Goal: Task Accomplishment & Management: Manage account settings

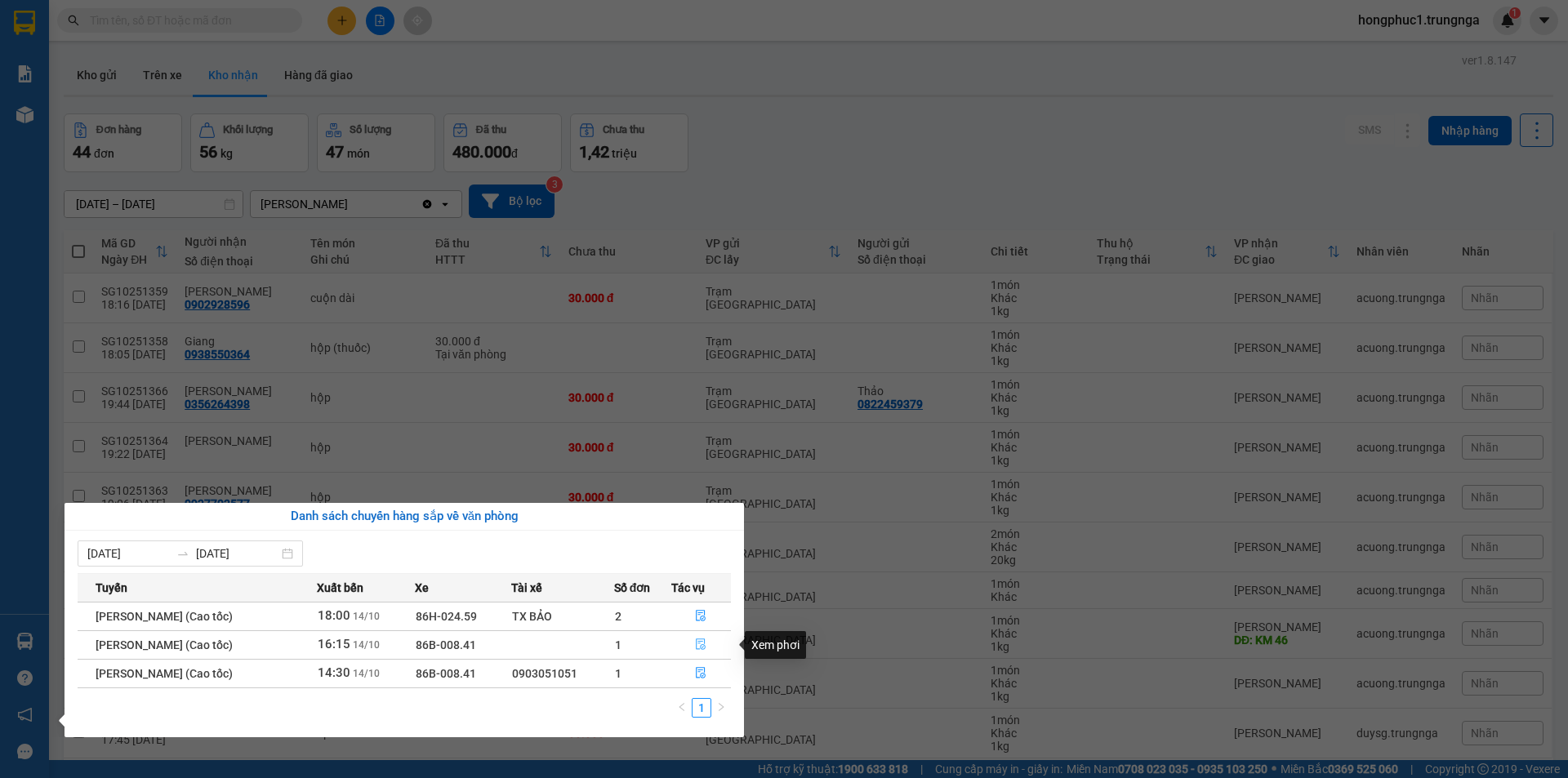
click at [706, 642] on icon "file-done" at bounding box center [700, 643] width 11 height 11
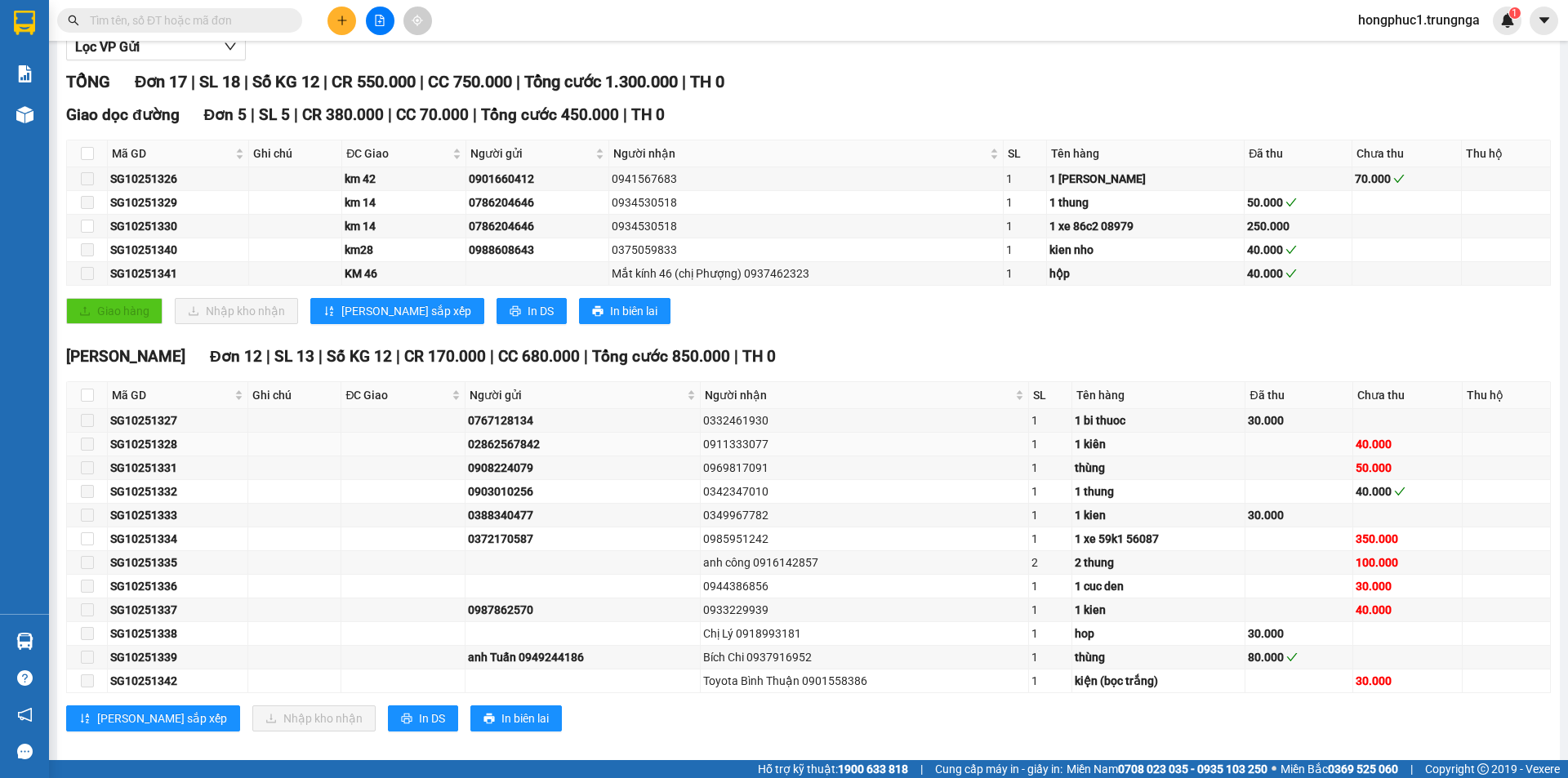
scroll to position [219, 0]
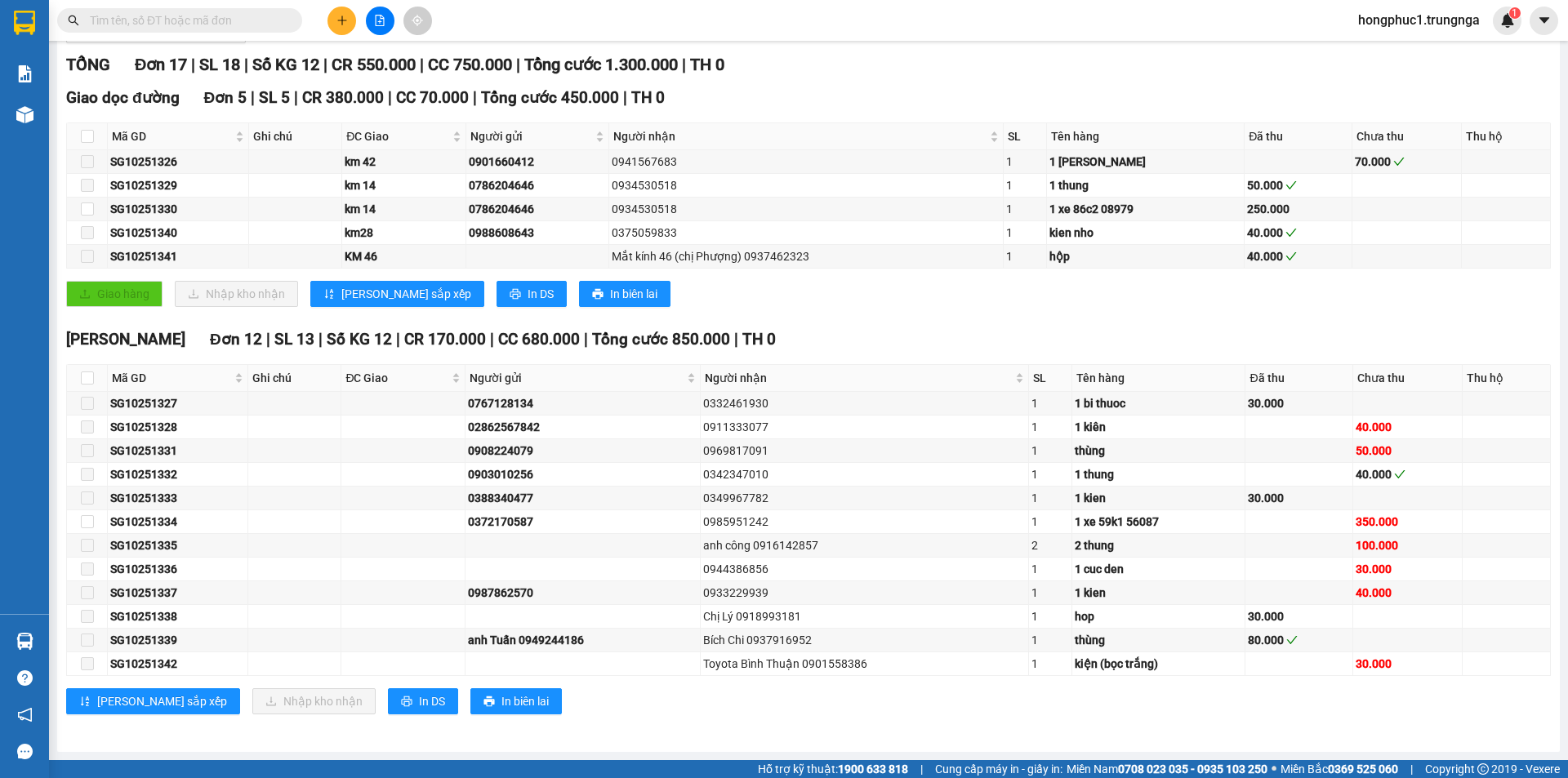
click at [112, 27] on input "text" at bounding box center [186, 20] width 193 height 18
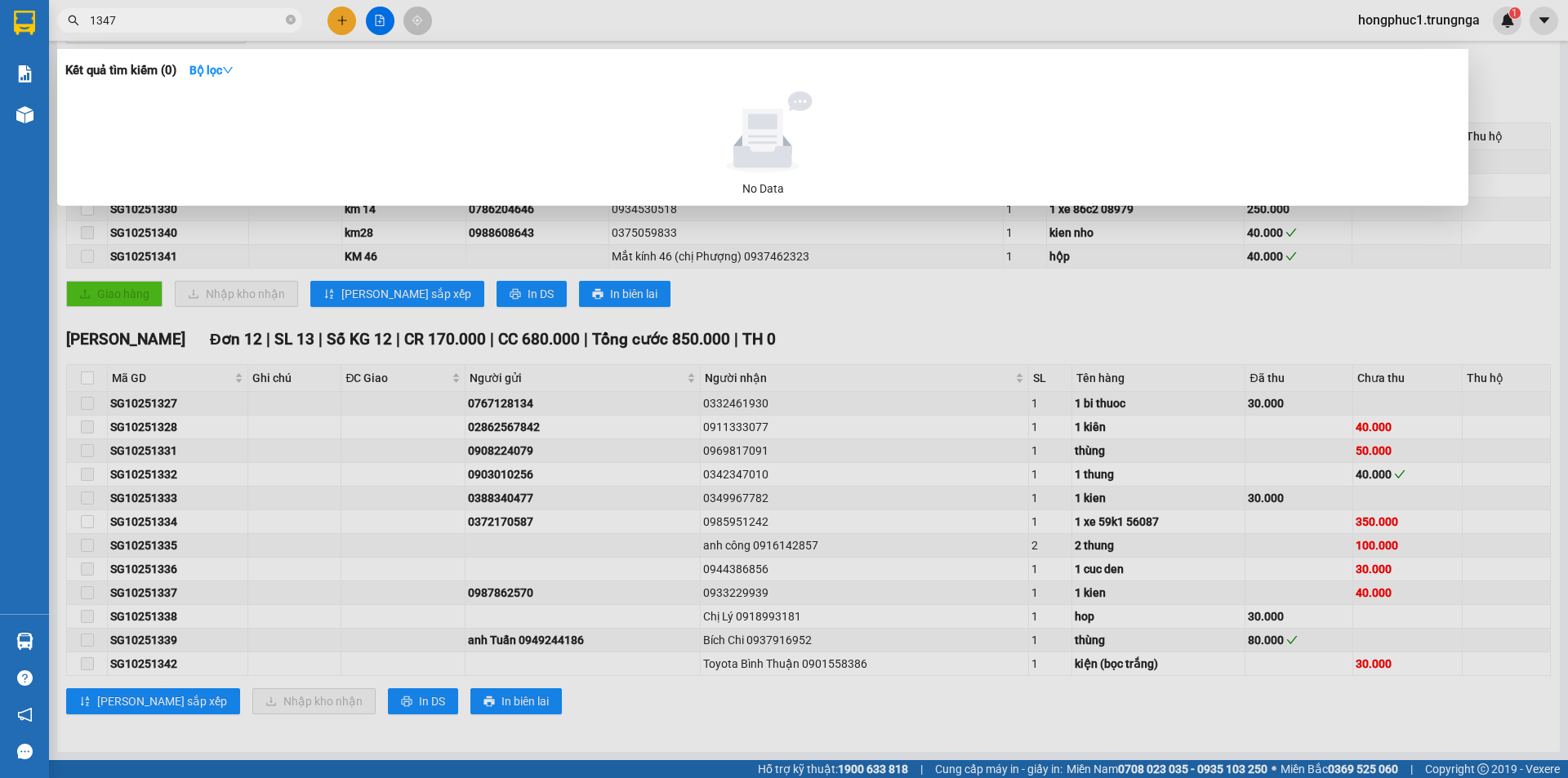
type input "1347"
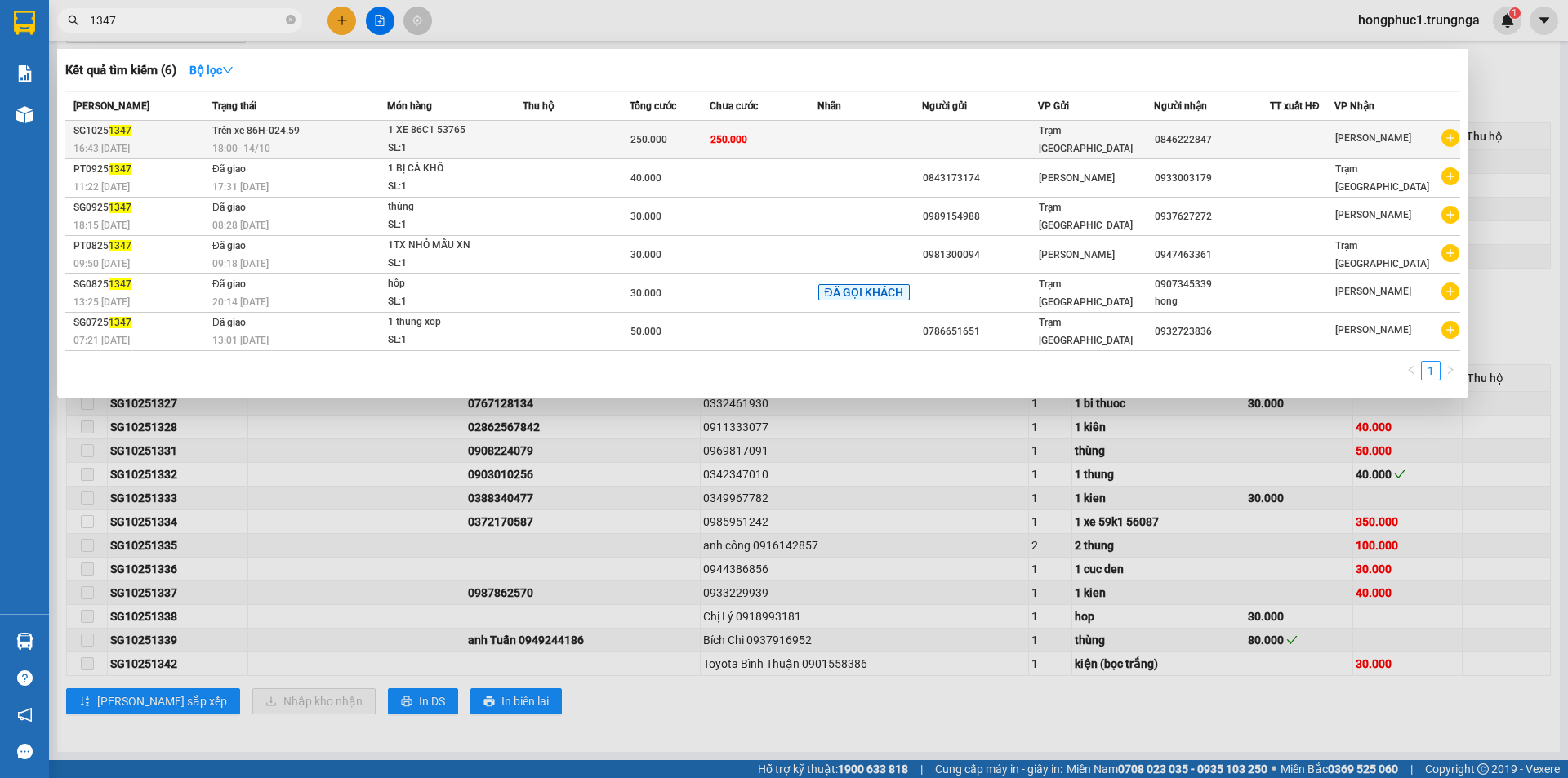
click at [812, 145] on td "250.000" at bounding box center [763, 140] width 107 height 38
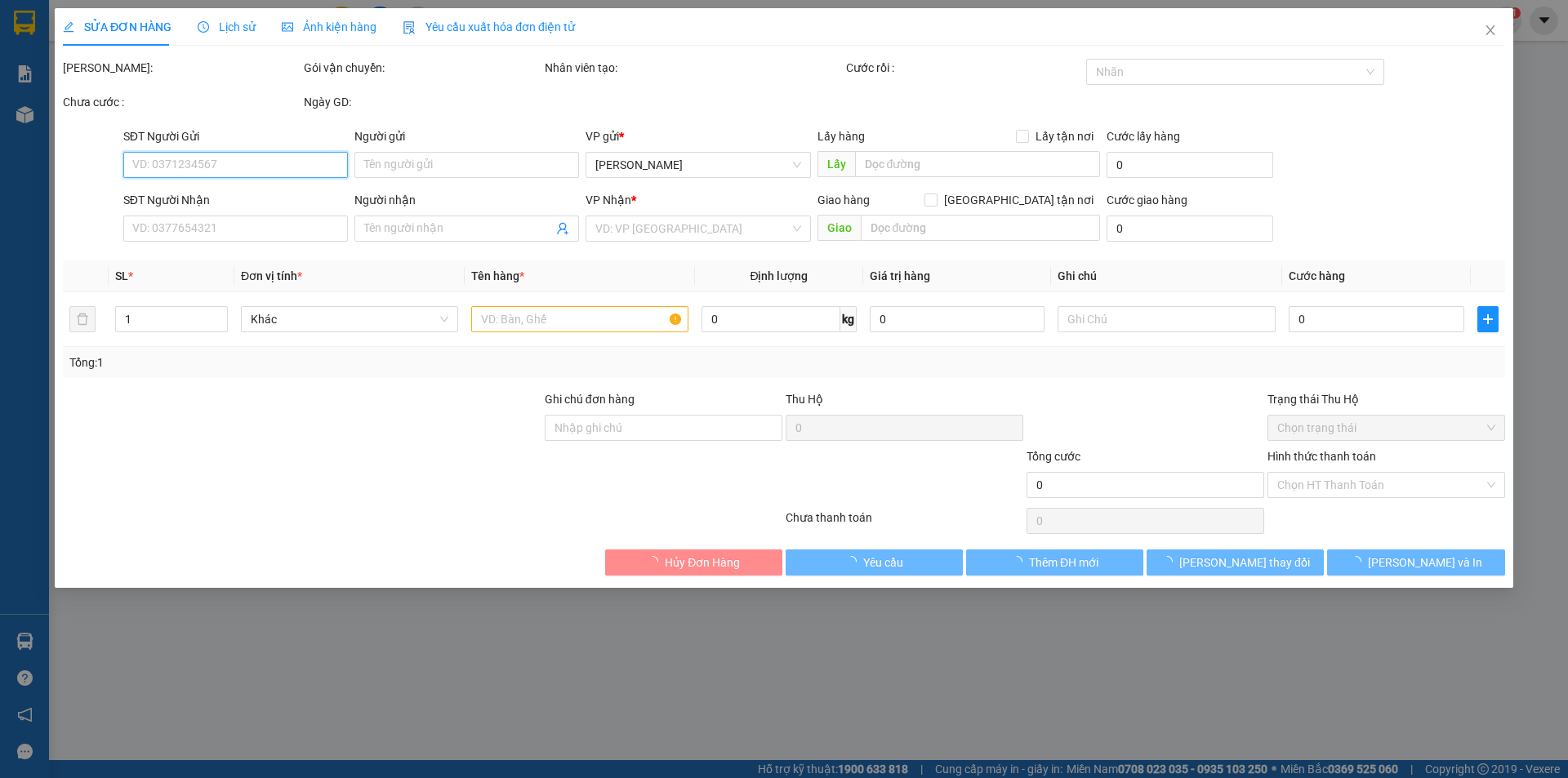
type input "0846222847"
type input "250.000"
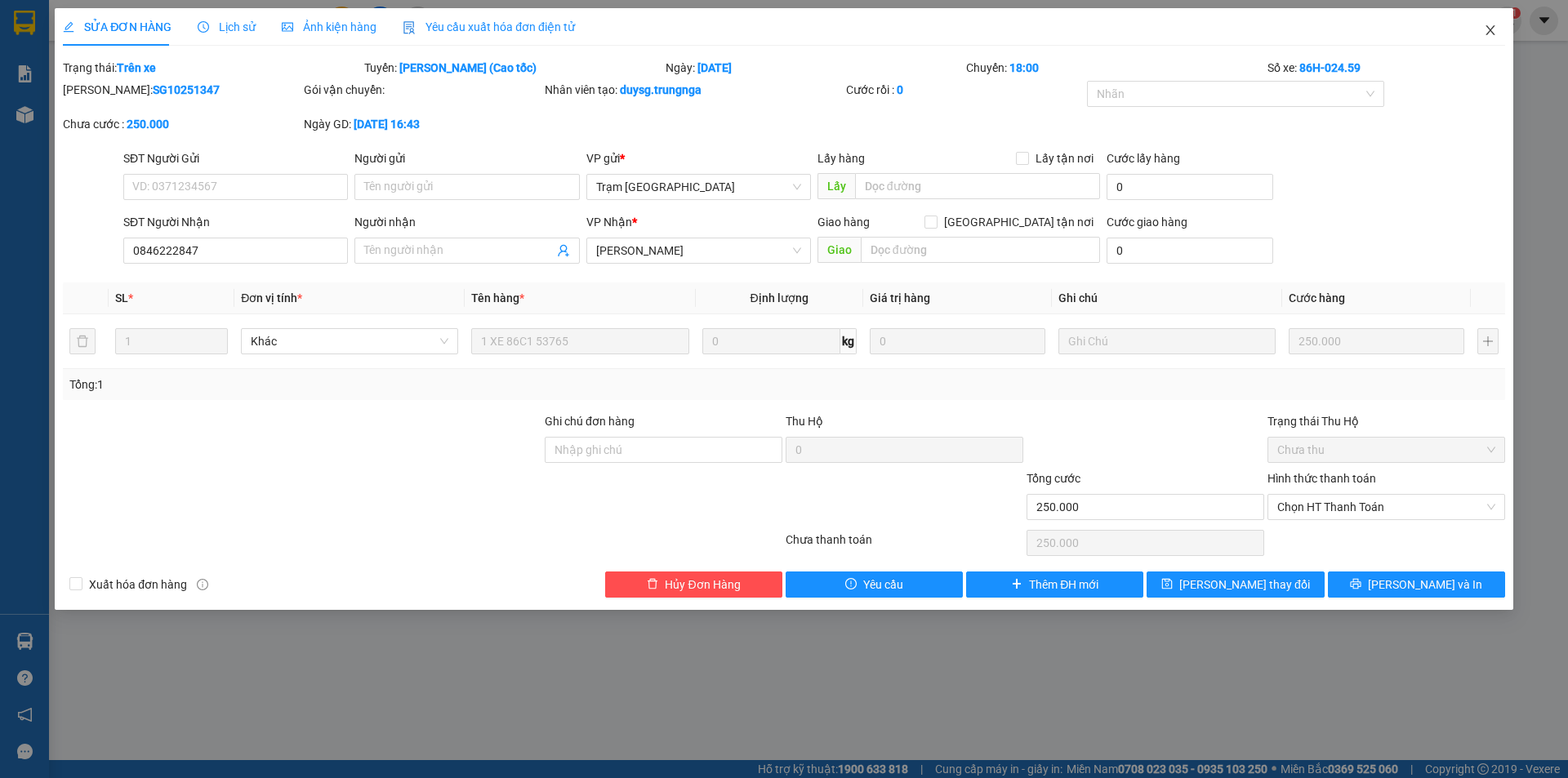
click at [1494, 30] on icon "close" at bounding box center [1490, 30] width 13 height 13
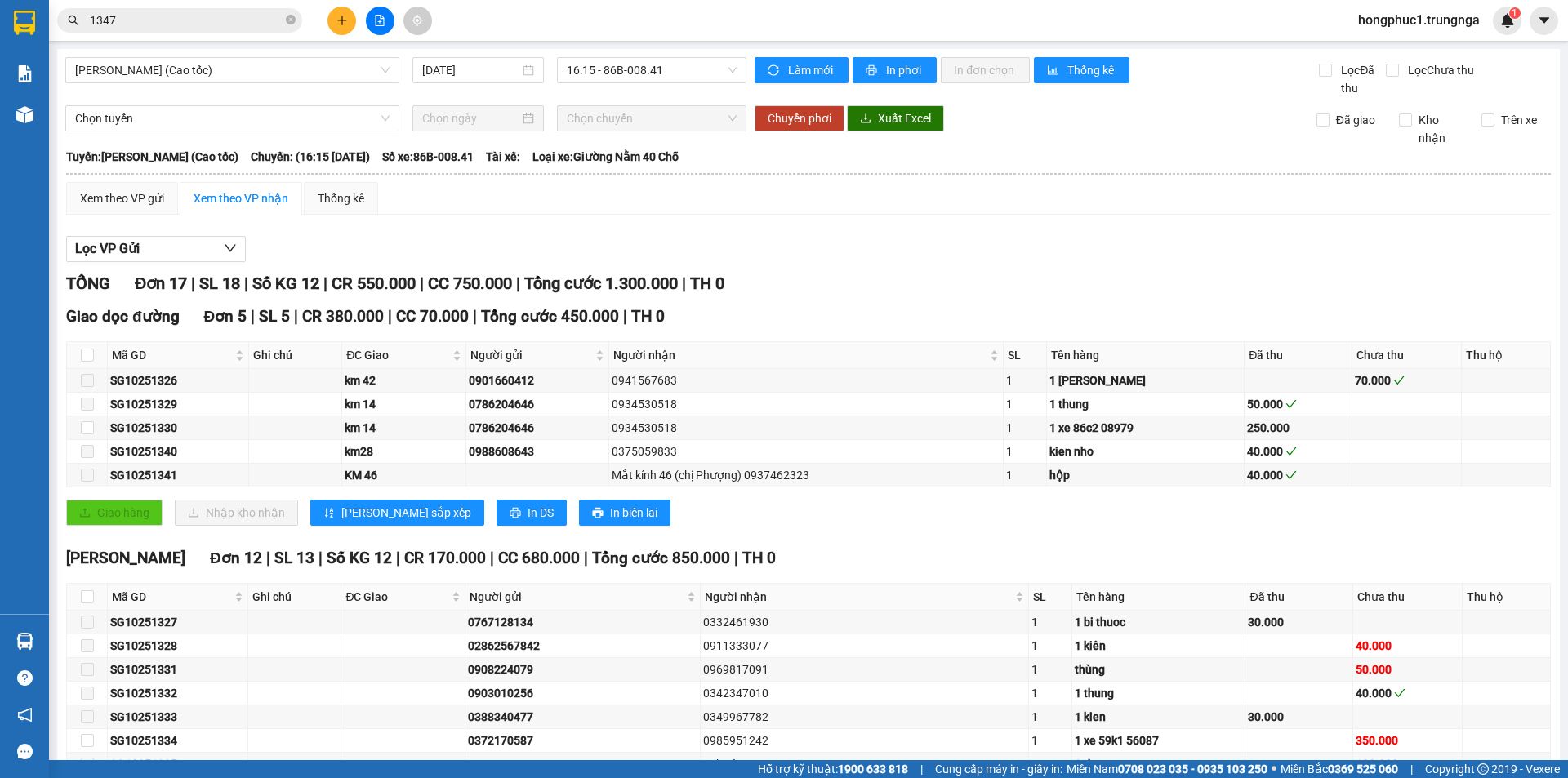
click at [183, 10] on span "1347" at bounding box center [179, 20] width 245 height 25
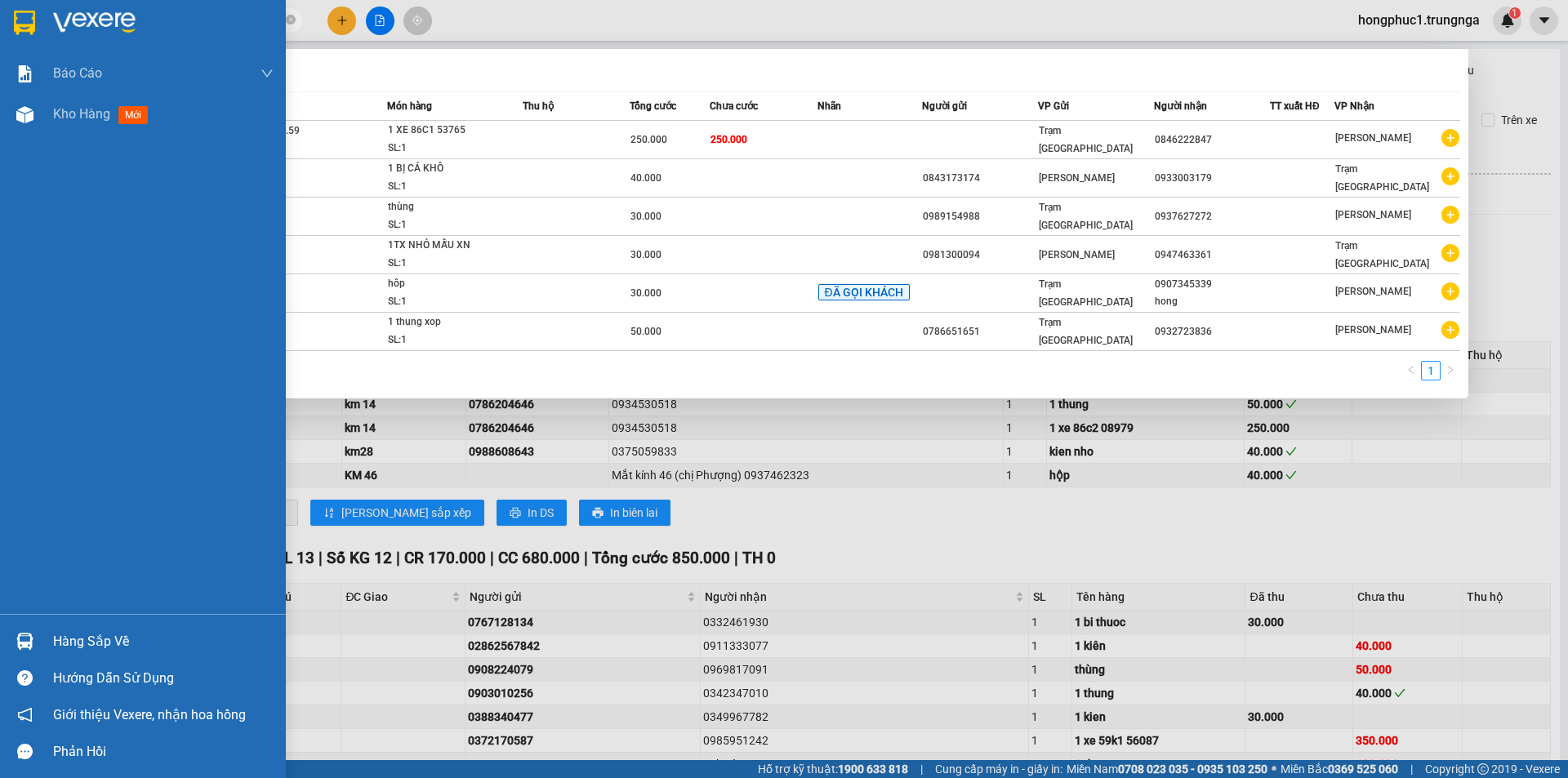
click at [37, 643] on div at bounding box center [25, 641] width 29 height 29
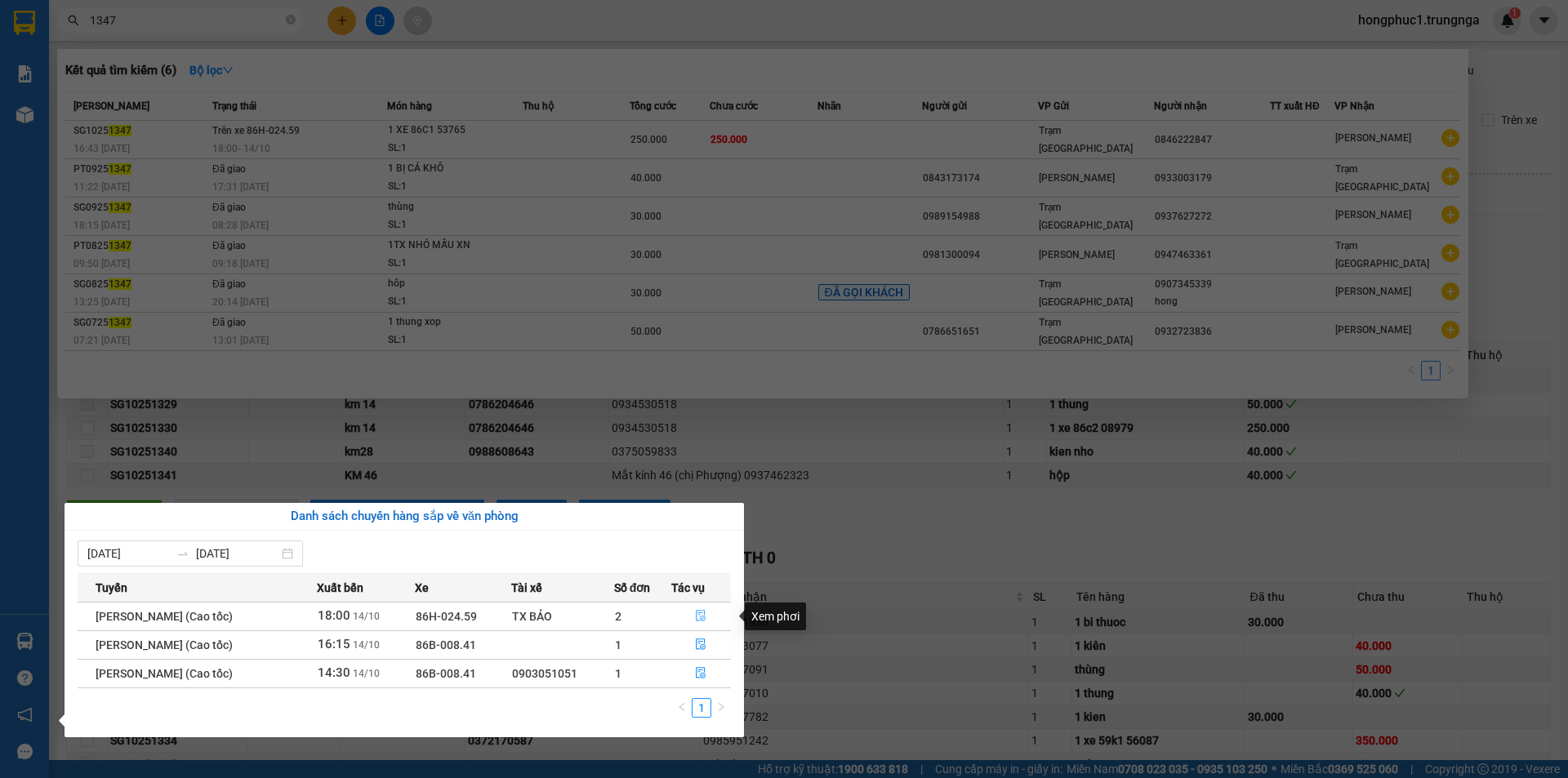
click at [706, 613] on icon "file-done" at bounding box center [700, 615] width 11 height 11
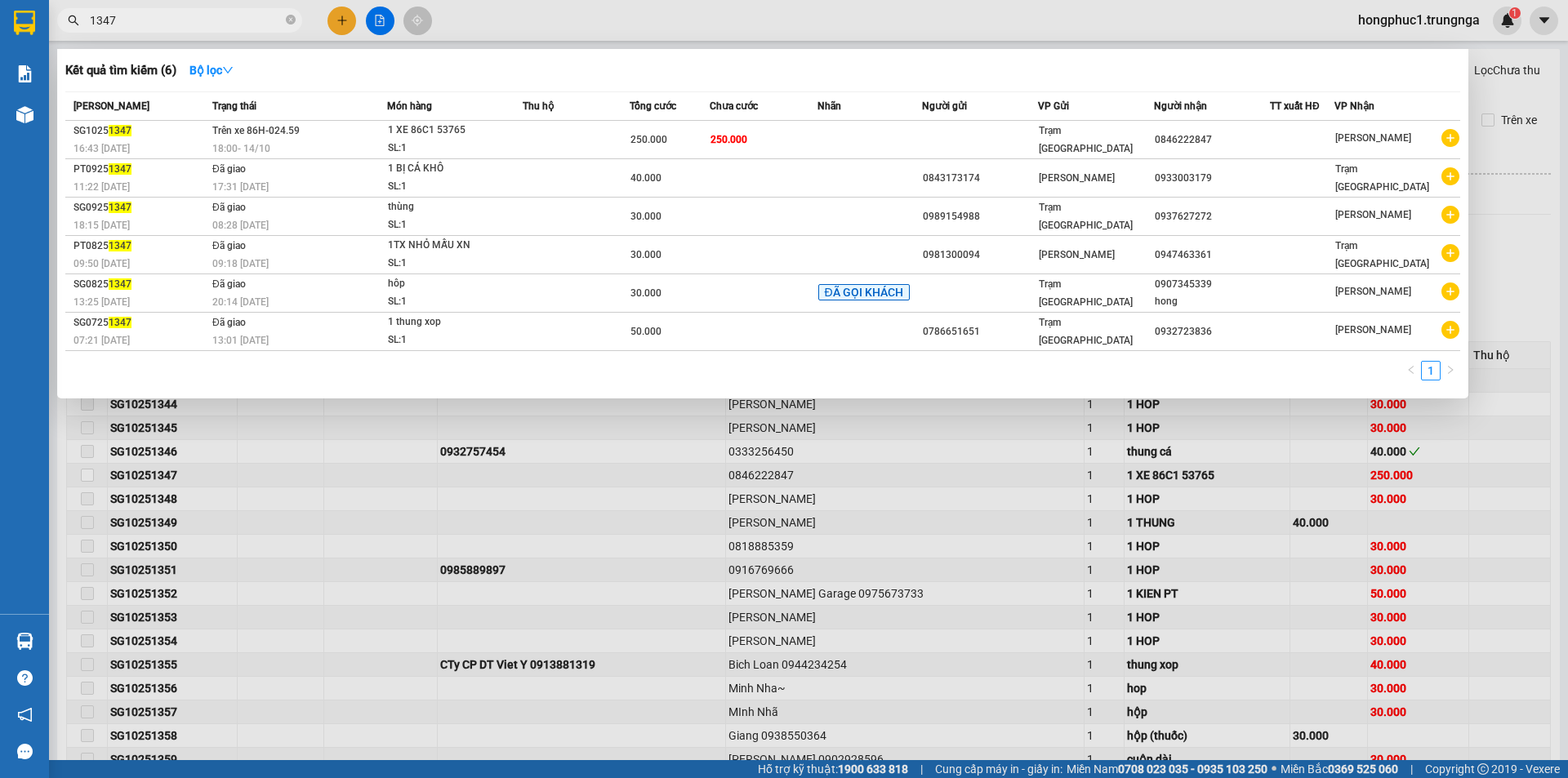
click at [1517, 275] on div at bounding box center [784, 389] width 1568 height 778
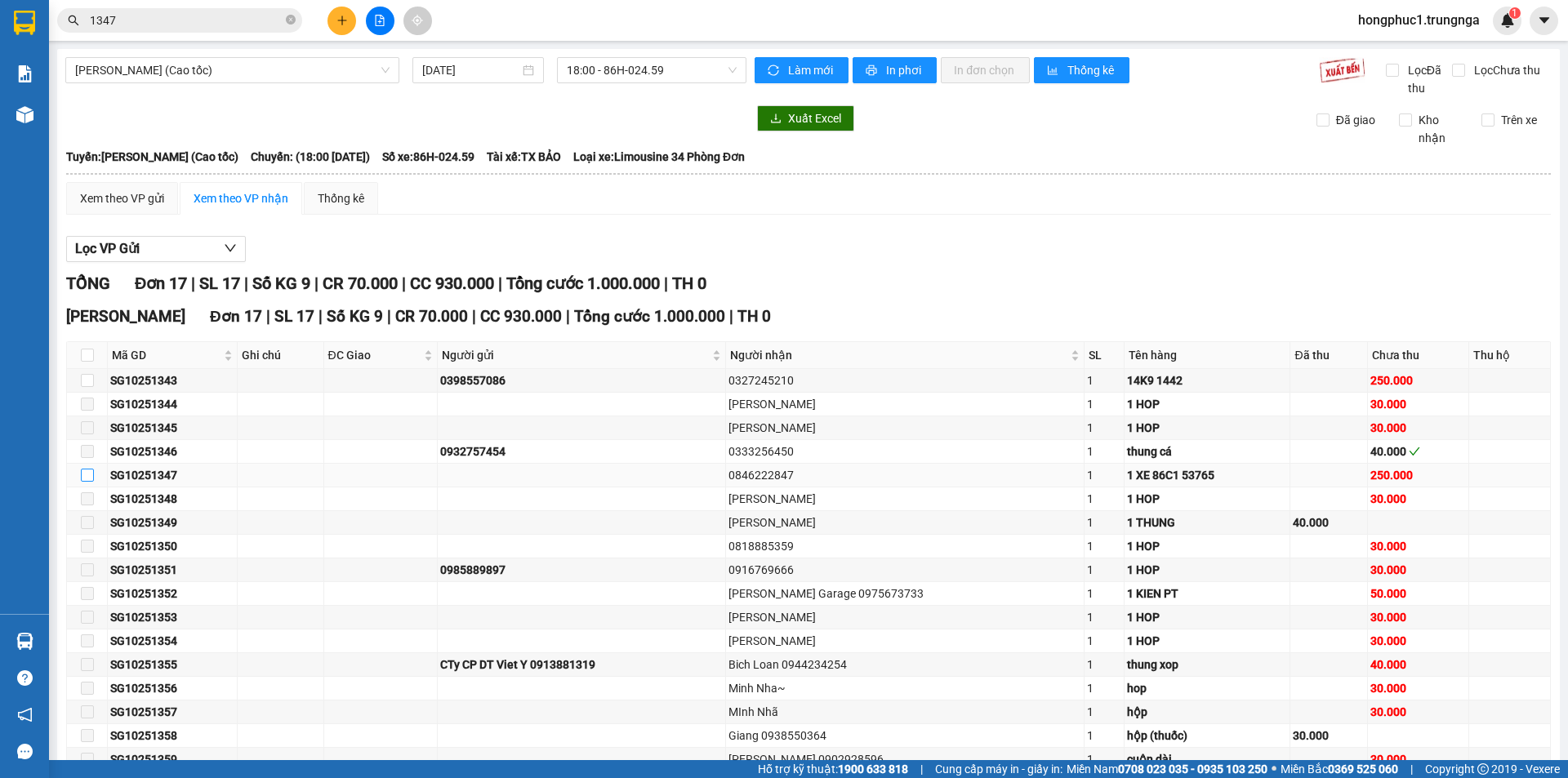
click at [88, 475] on input "checkbox" at bounding box center [87, 474] width 13 height 13
checkbox input "true"
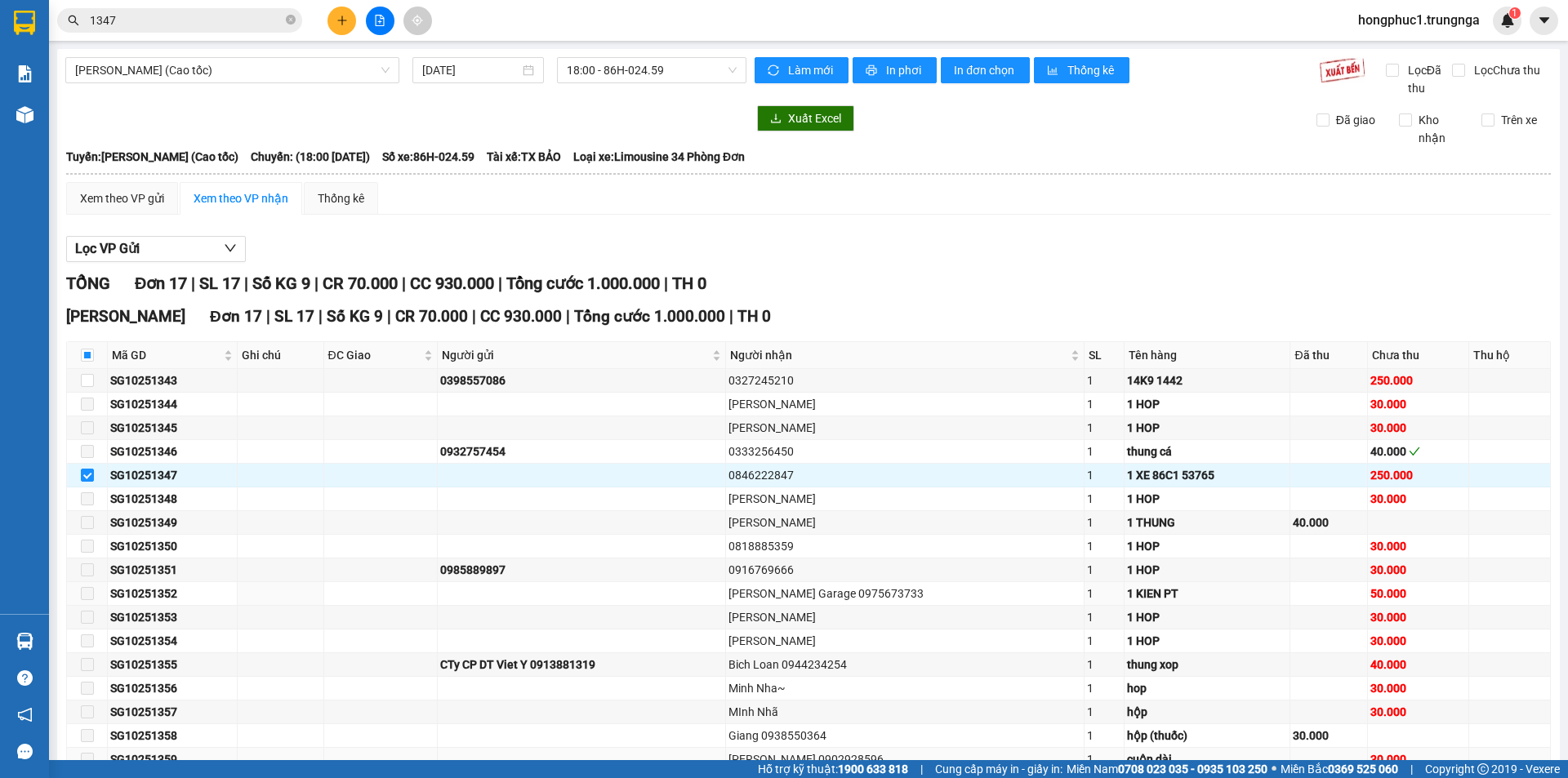
scroll to position [96, 0]
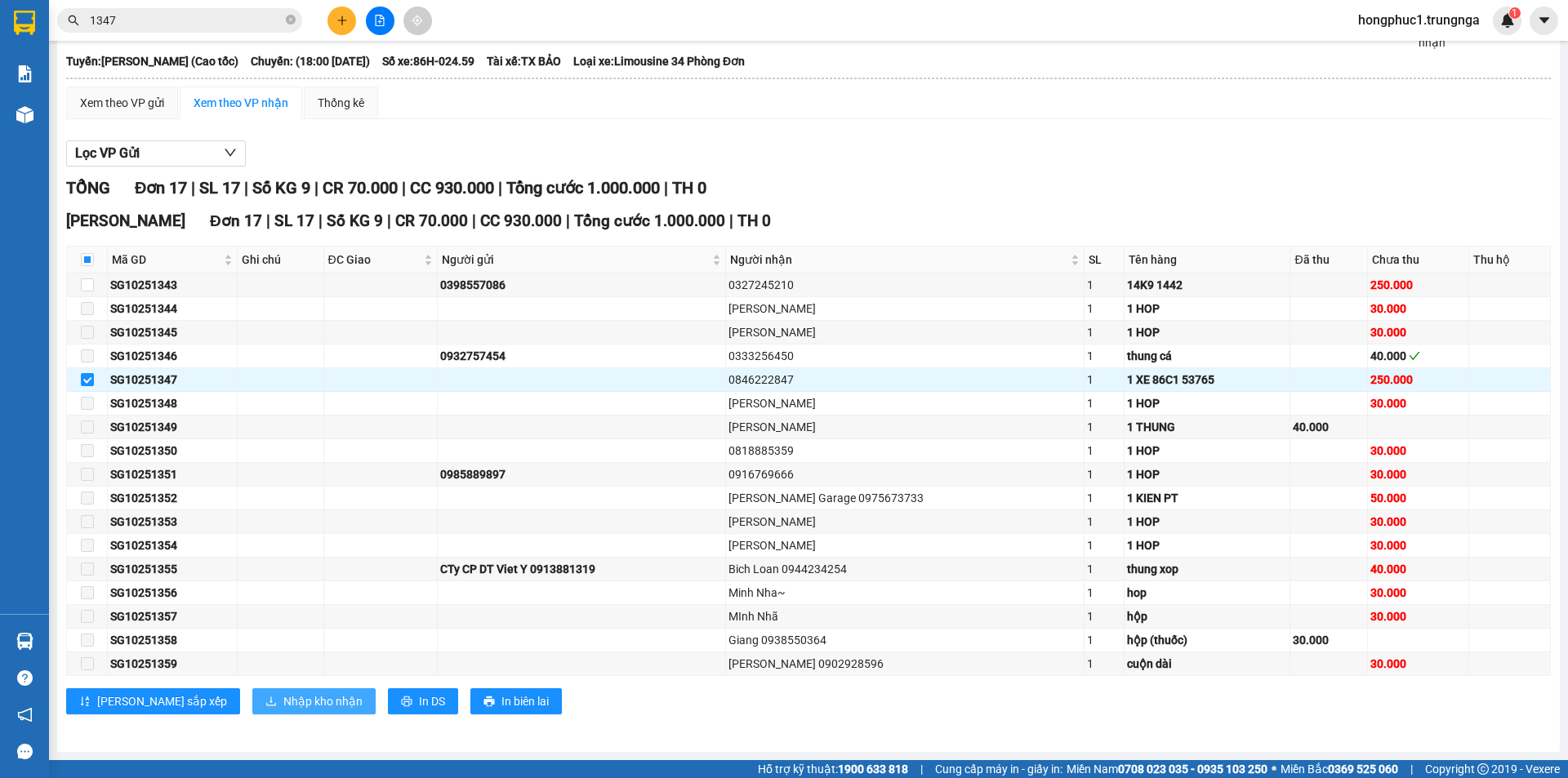
click at [284, 707] on span "Nhập kho nhận" at bounding box center [323, 701] width 79 height 18
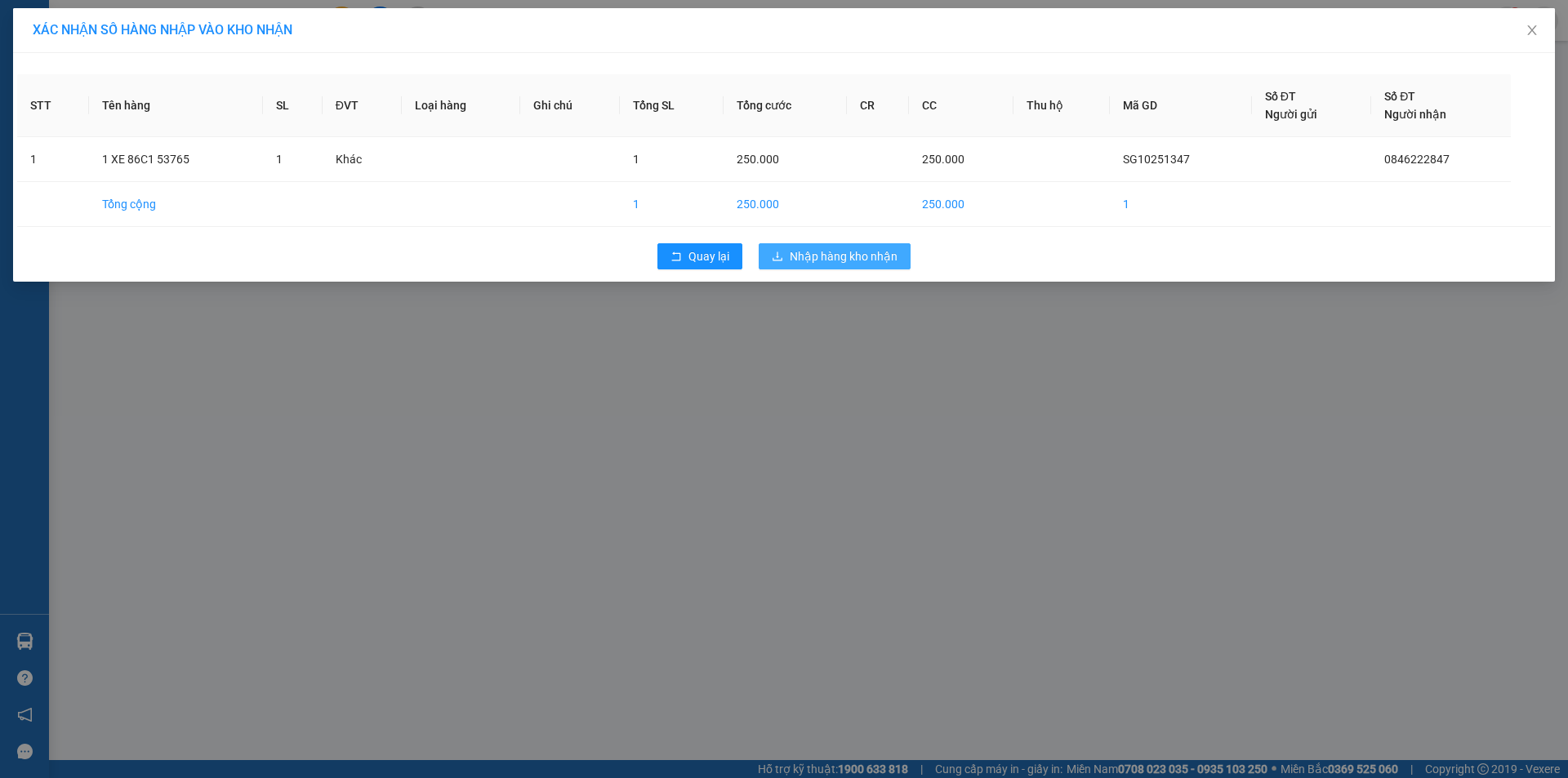
click at [836, 256] on span "Nhập hàng kho nhận" at bounding box center [844, 257] width 108 height 18
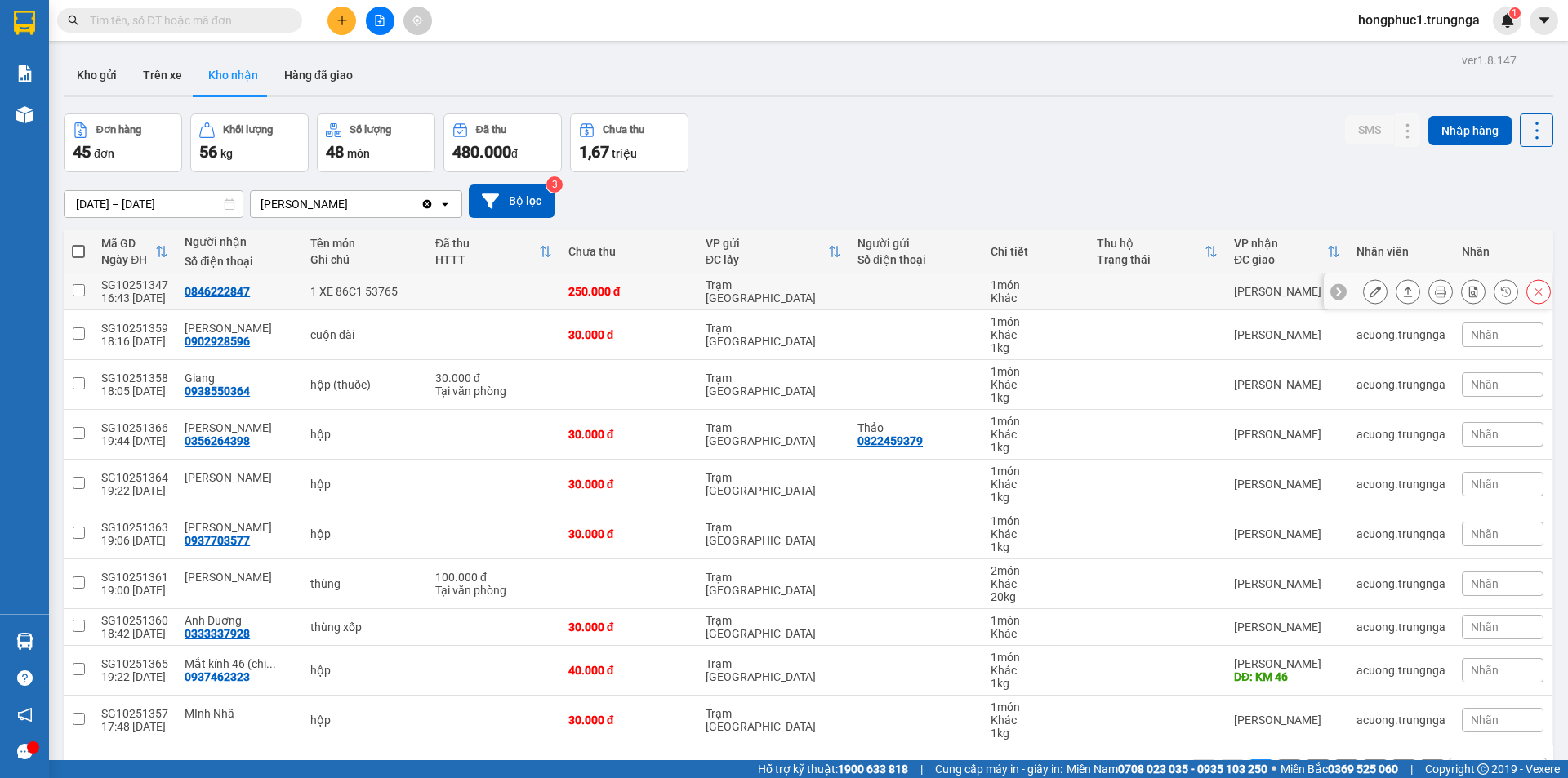
click at [792, 294] on div "Trạm Sài Gòn" at bounding box center [774, 292] width 136 height 26
checkbox input "true"
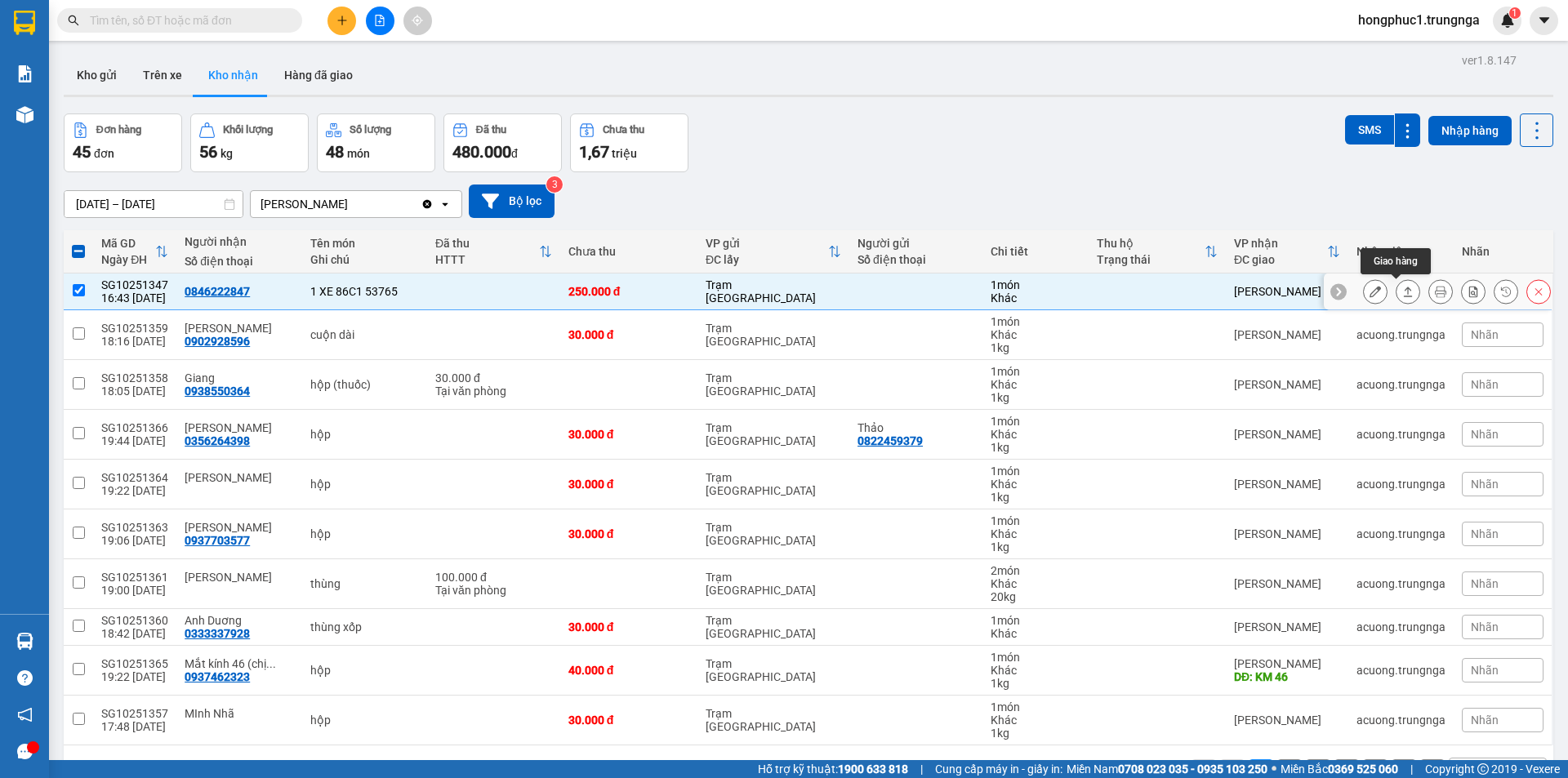
click at [1402, 288] on icon at bounding box center [1407, 291] width 11 height 11
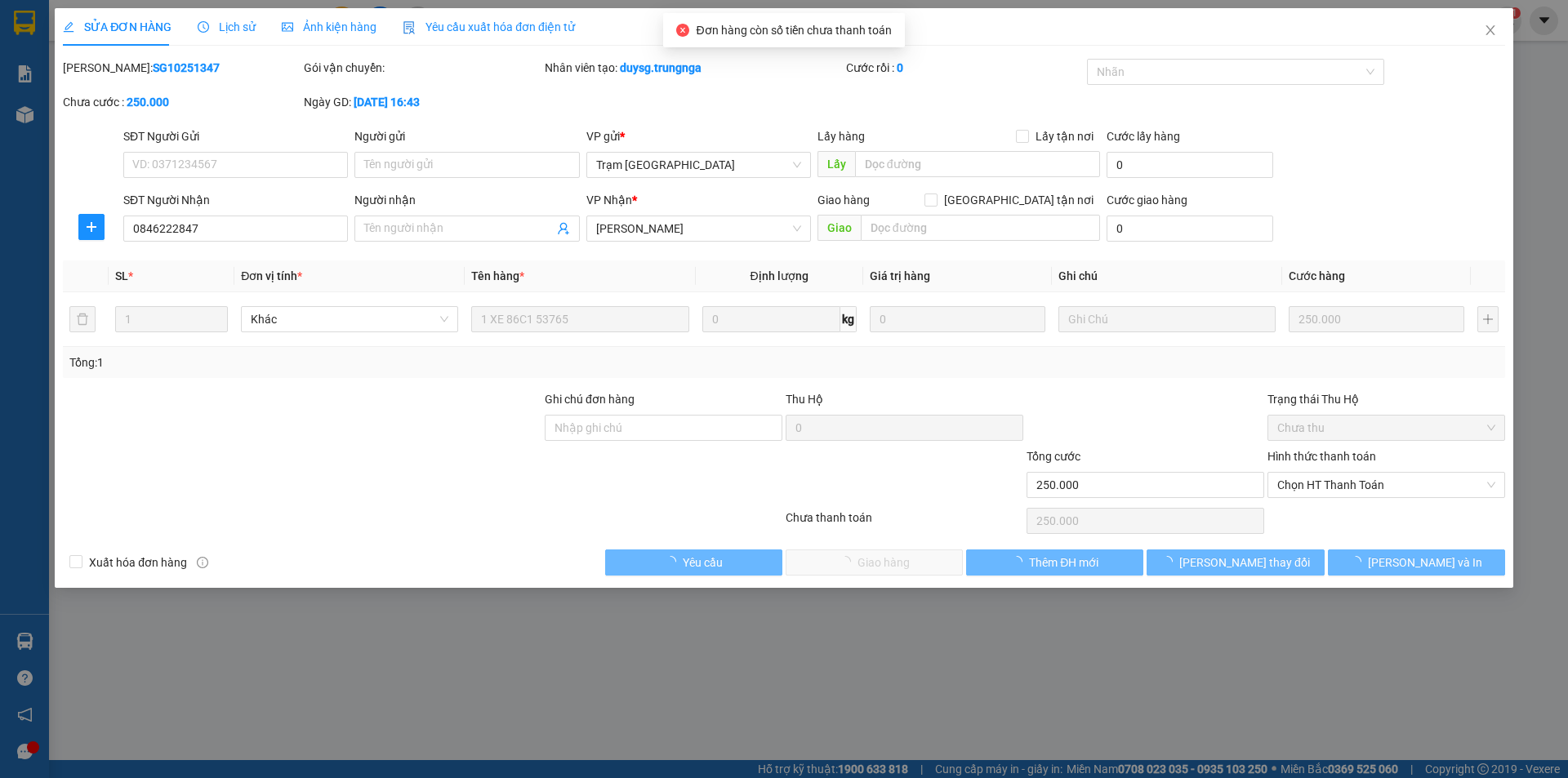
type input "0846222847"
type input "250.000"
click at [1326, 485] on span "Chọn HT Thanh Toán" at bounding box center [1386, 484] width 218 height 25
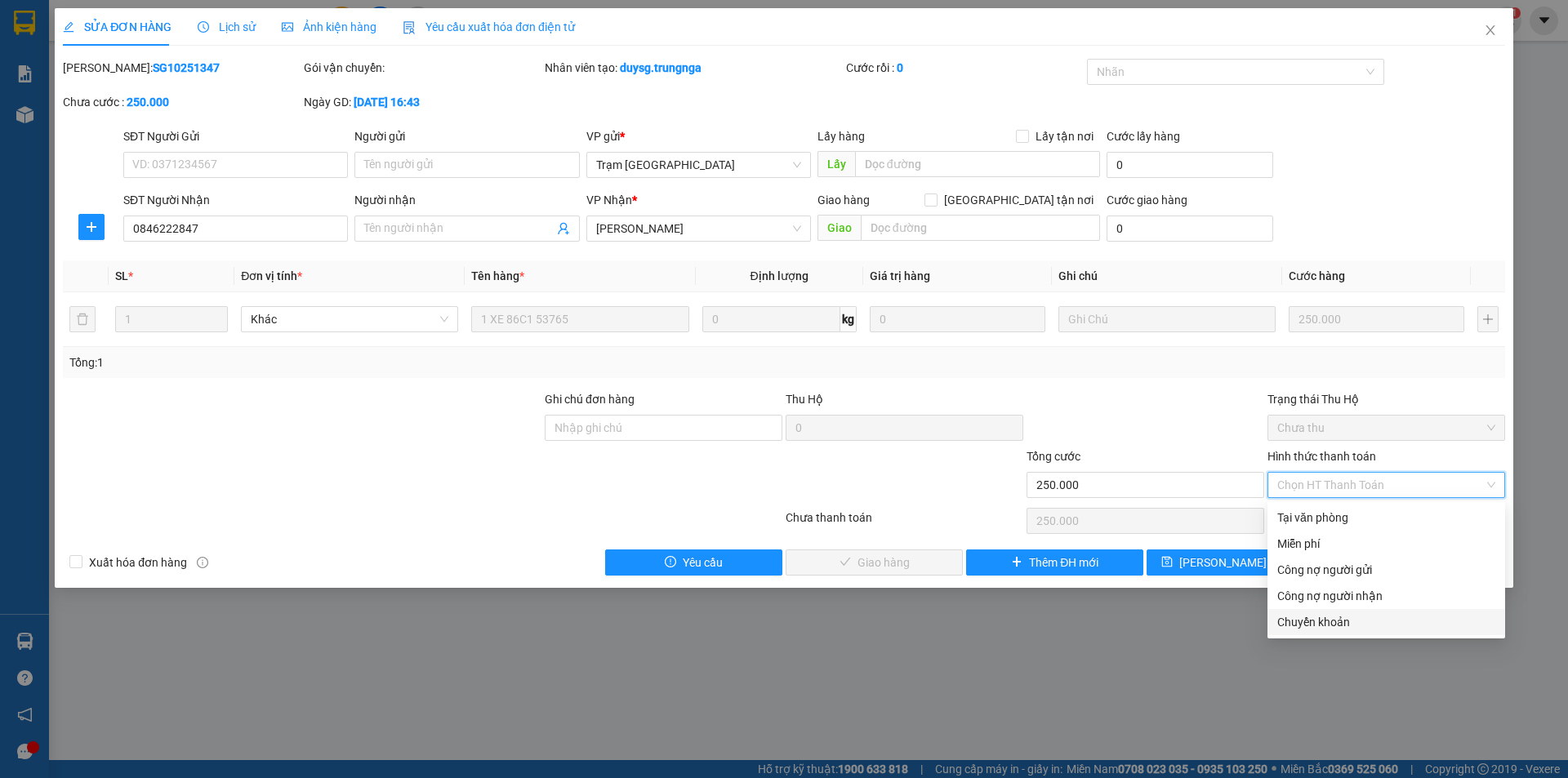
click at [1304, 622] on div "Chuyển khoản" at bounding box center [1386, 622] width 218 height 18
type input "0"
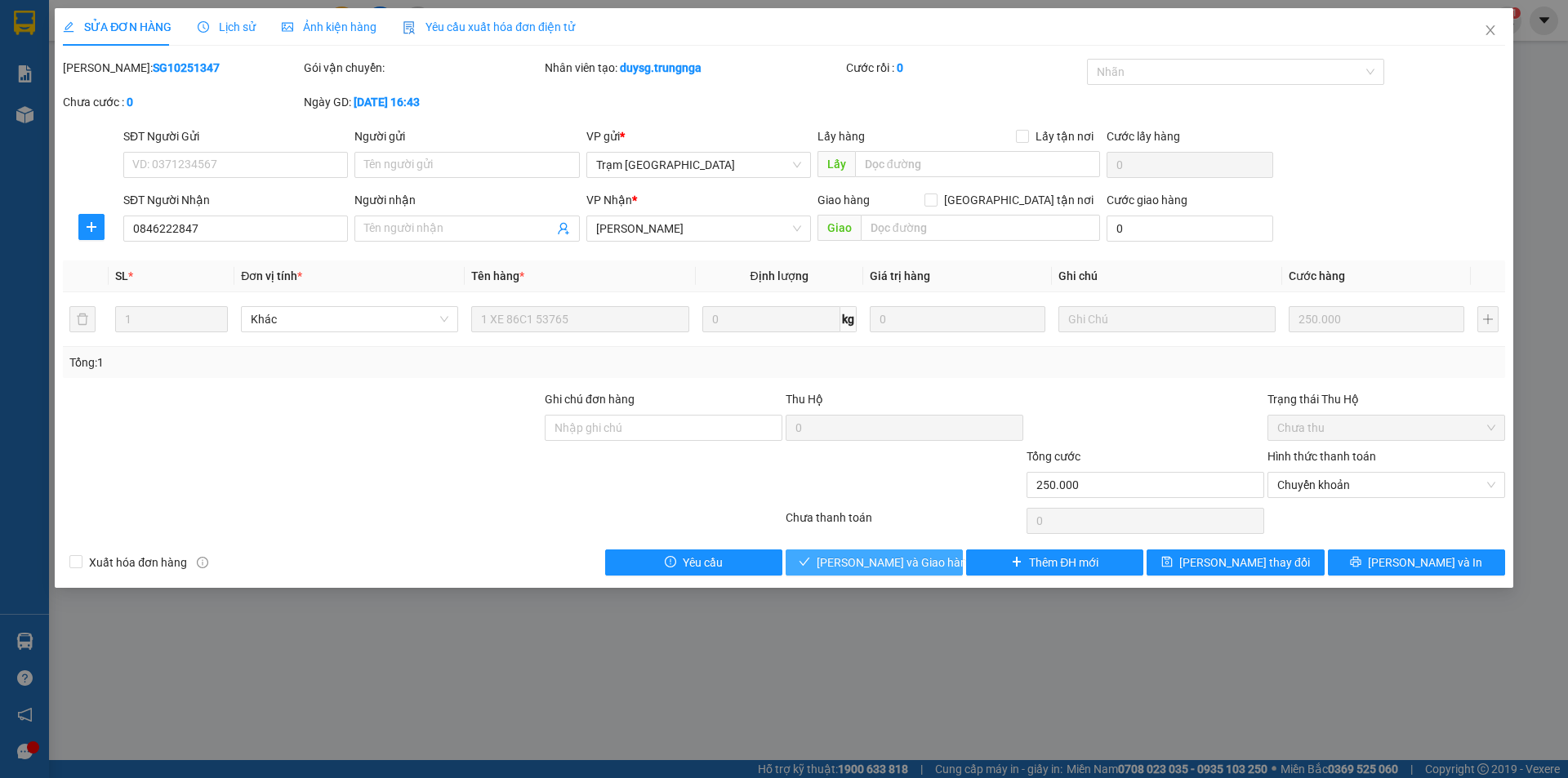
click at [892, 566] on span "Lưu và Giao hàng" at bounding box center [895, 562] width 157 height 18
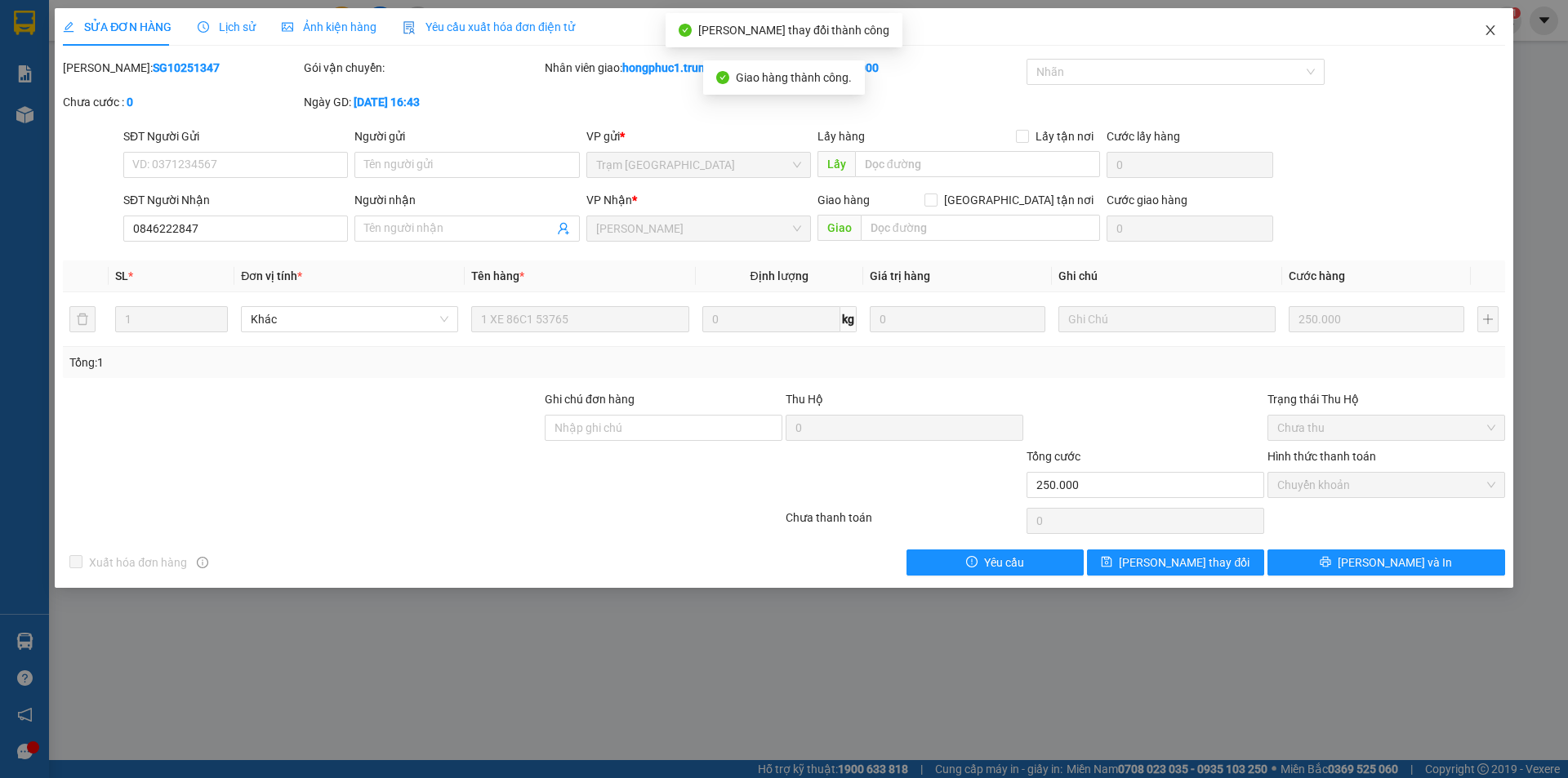
click at [1490, 37] on icon "close" at bounding box center [1490, 30] width 13 height 13
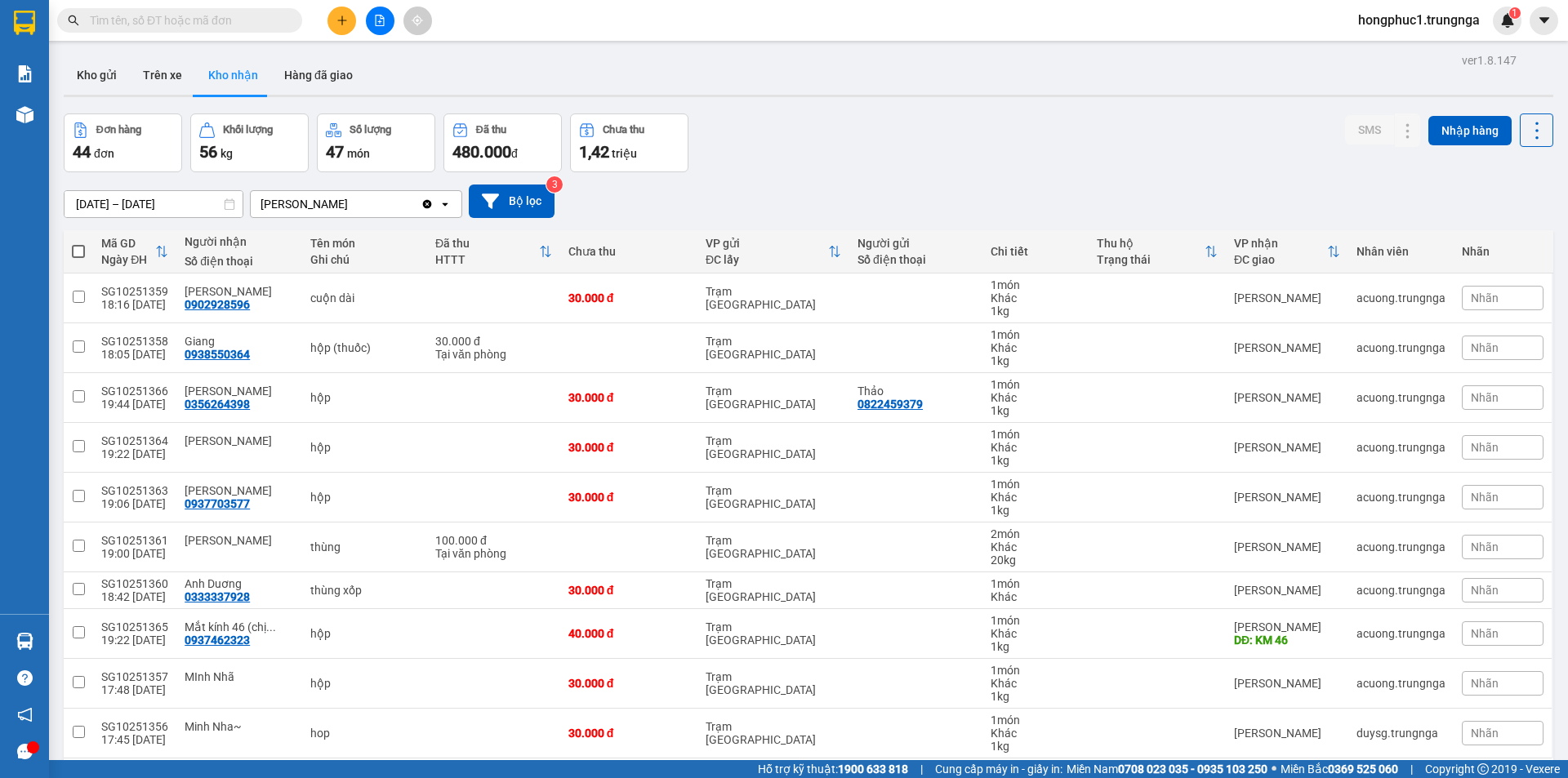
click at [182, 23] on input "text" at bounding box center [186, 20] width 193 height 18
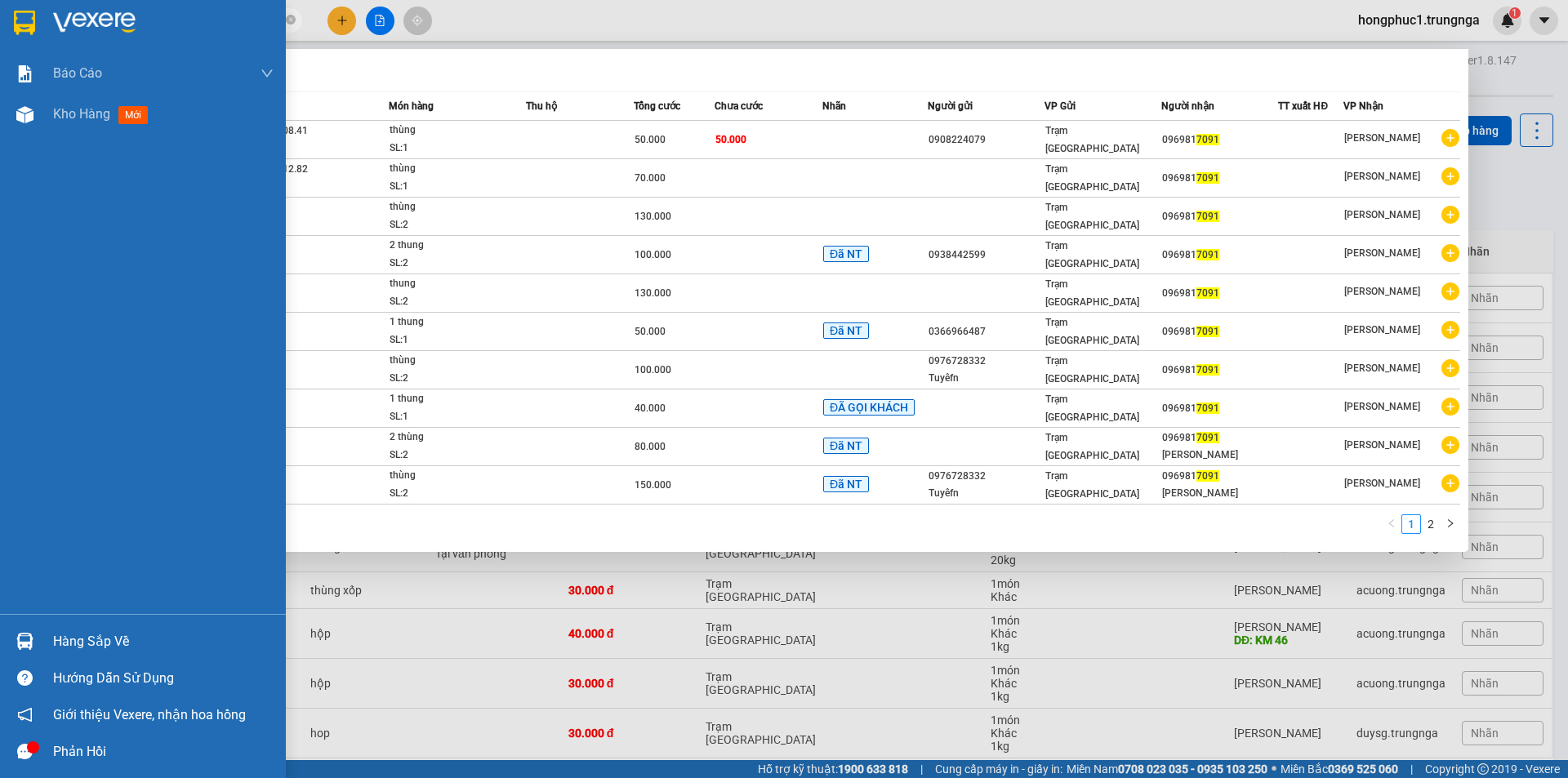
type input "7091"
drag, startPoint x: 77, startPoint y: 646, endPoint x: 92, endPoint y: 630, distance: 21.9
click at [78, 646] on div "Hàng sắp về" at bounding box center [163, 641] width 221 height 25
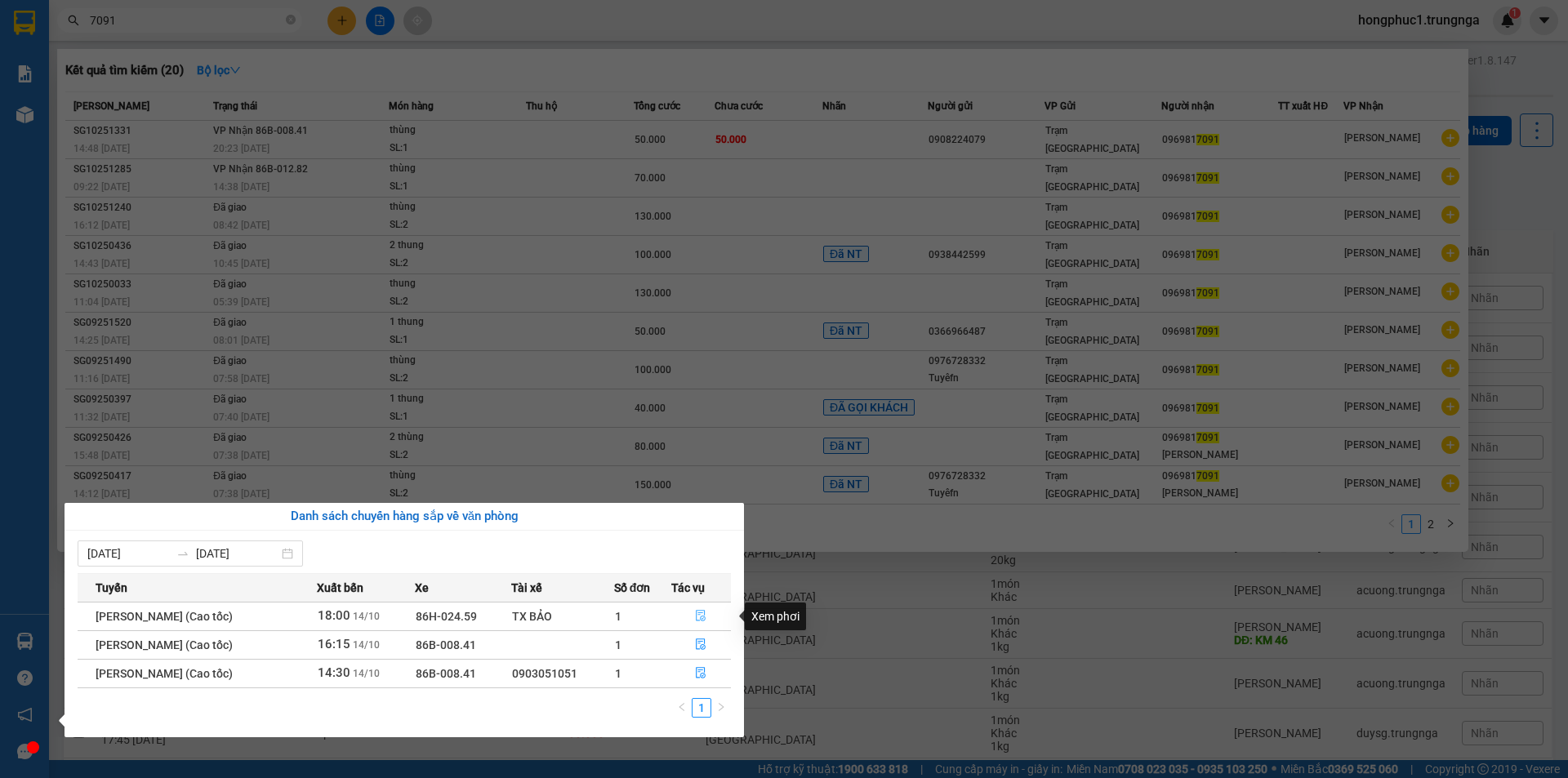
click at [703, 615] on icon "file-done" at bounding box center [702, 616] width 10 height 11
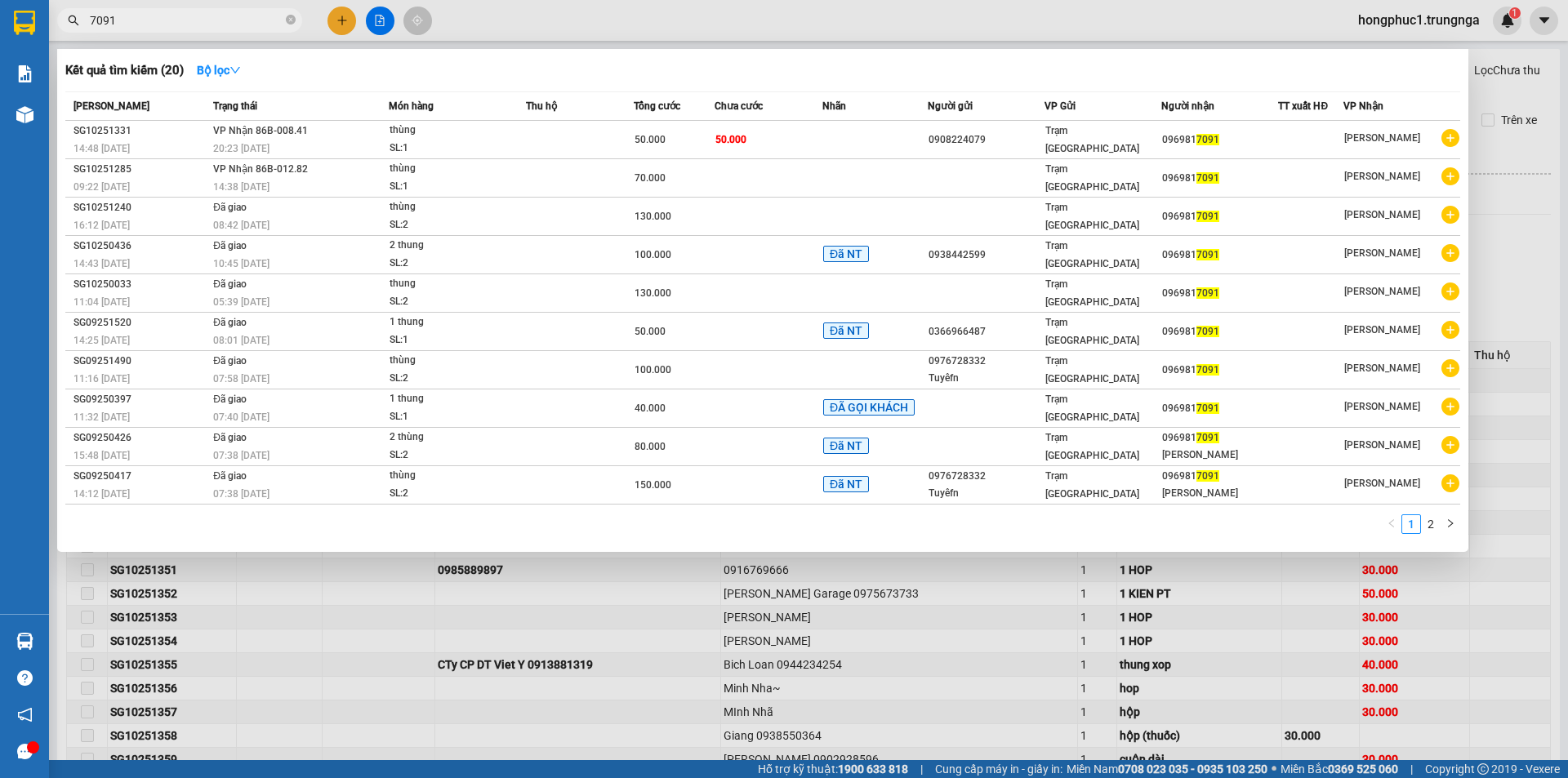
click at [722, 634] on div at bounding box center [784, 389] width 1568 height 778
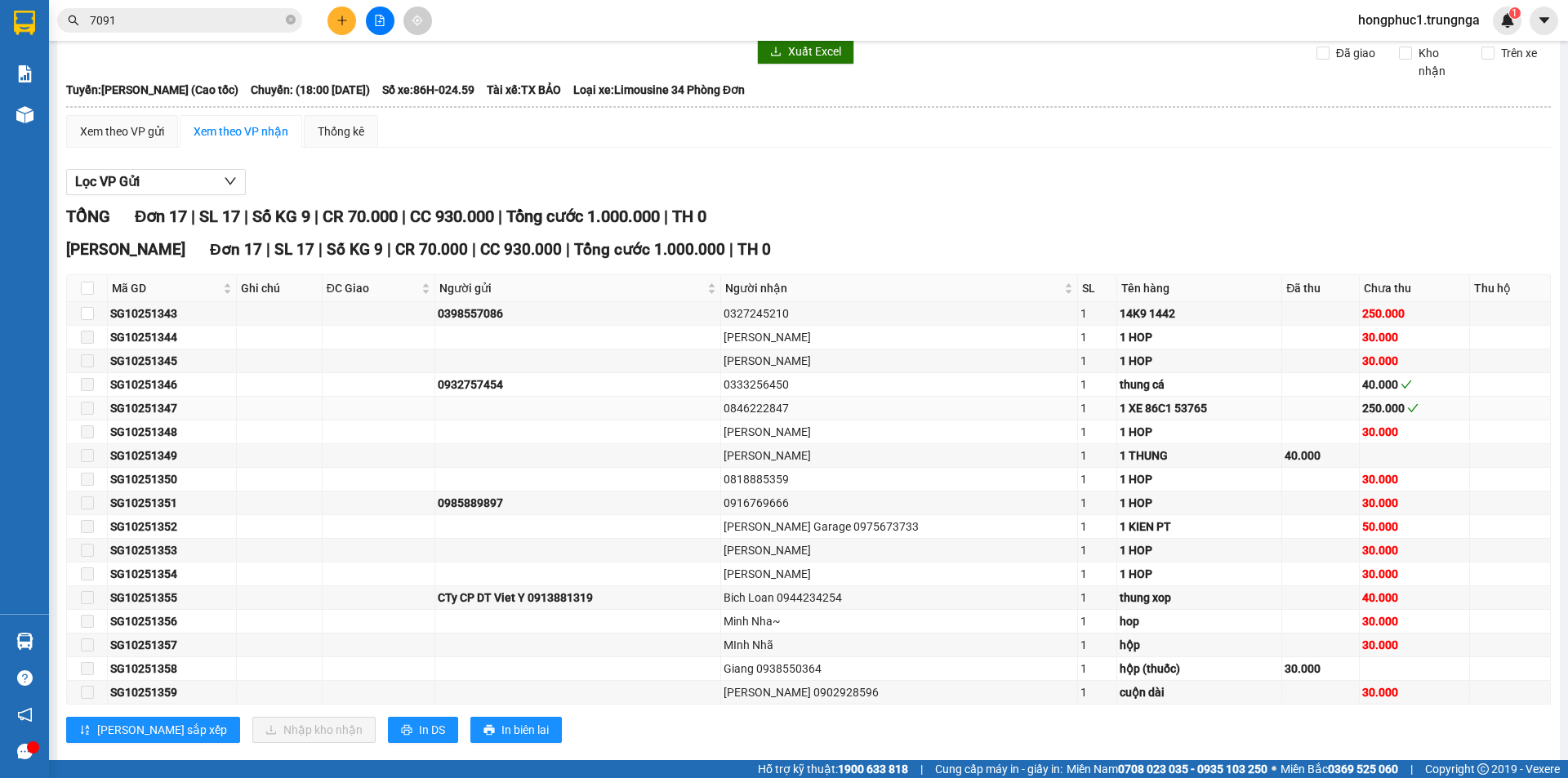
scroll to position [96, 0]
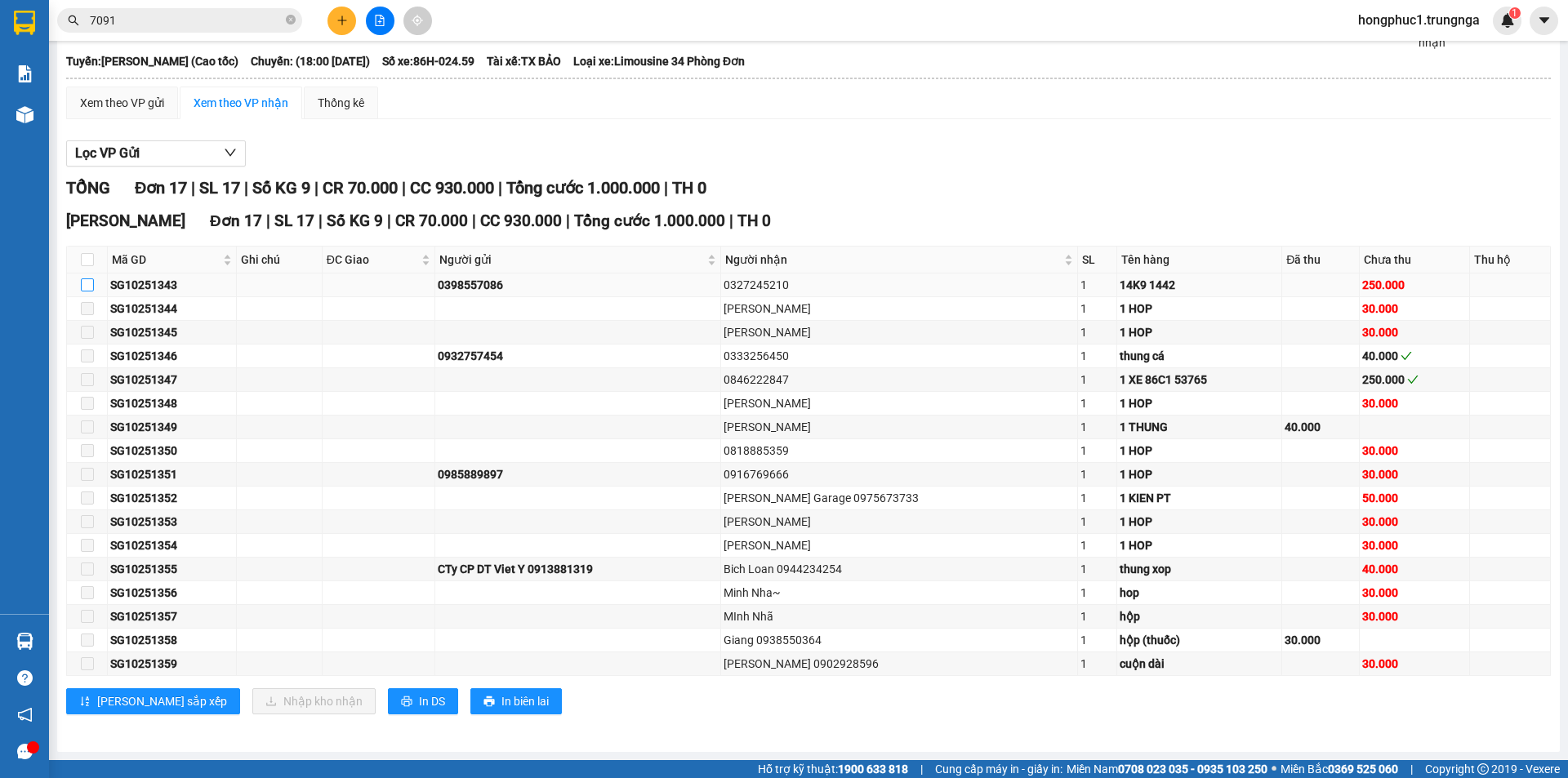
click at [87, 282] on input "checkbox" at bounding box center [87, 285] width 13 height 13
checkbox input "true"
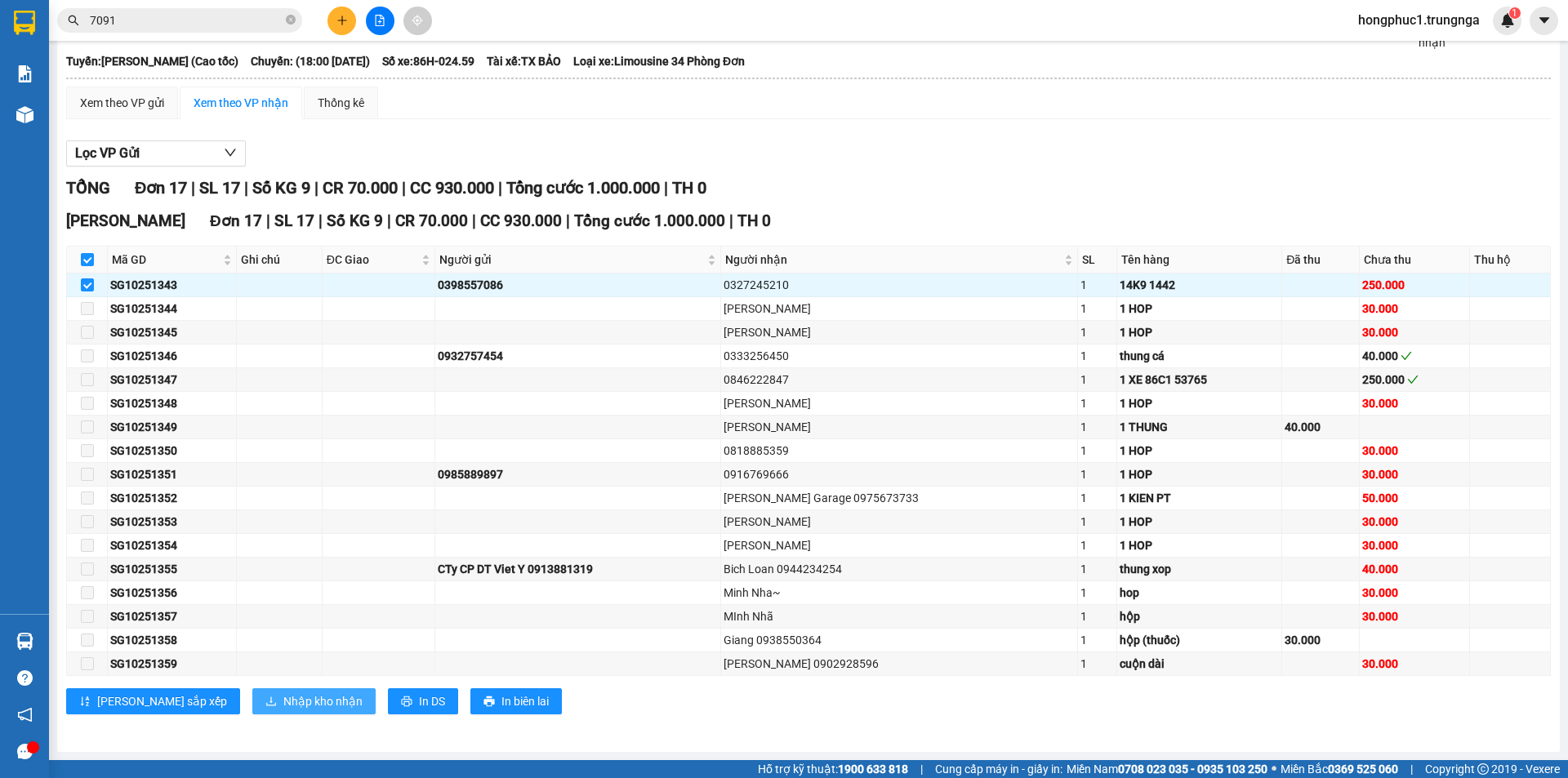
click at [284, 702] on span "Nhập kho nhận" at bounding box center [323, 701] width 79 height 18
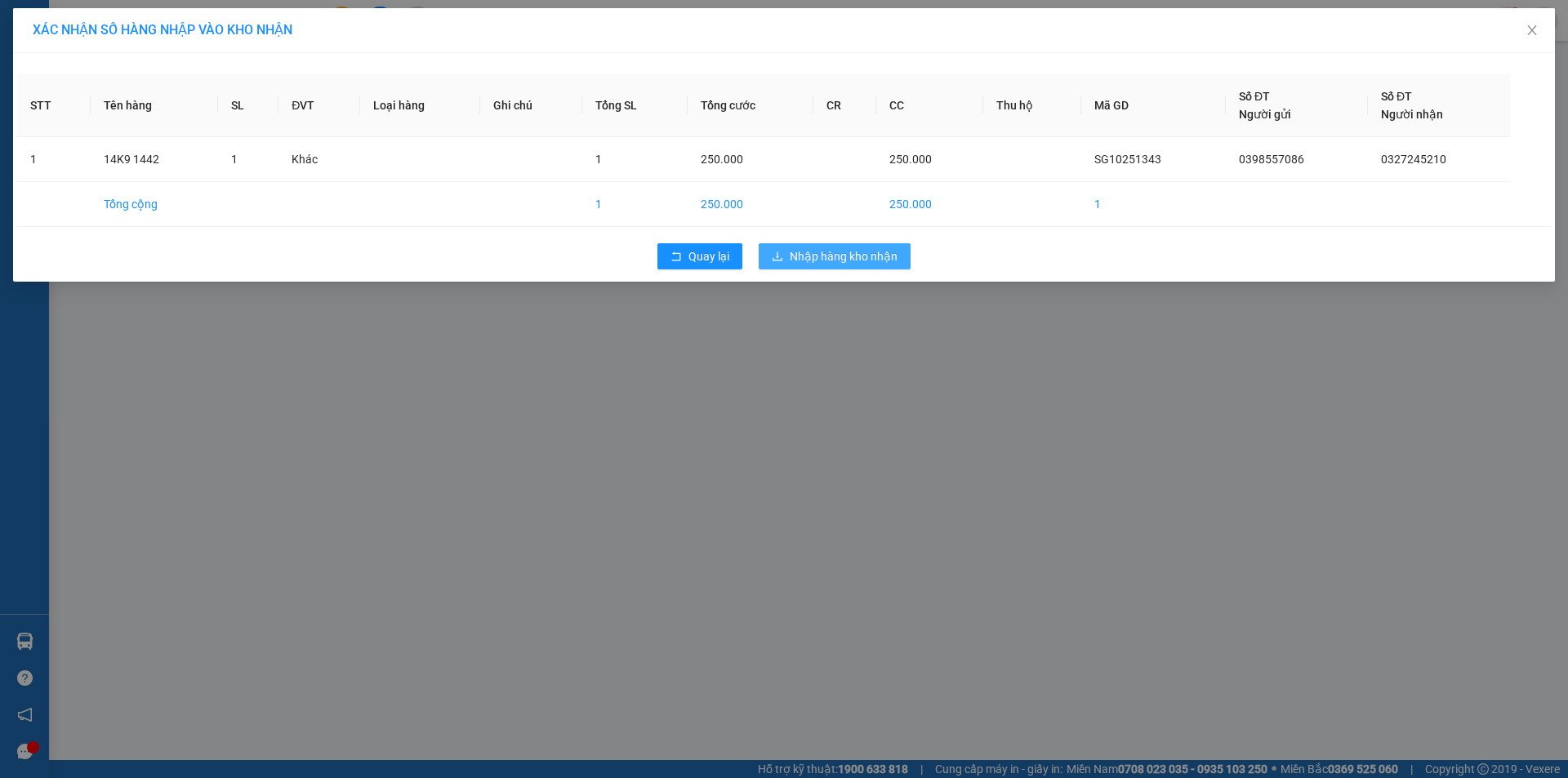
click at [866, 253] on span "Nhập hàng kho nhận" at bounding box center [844, 257] width 108 height 18
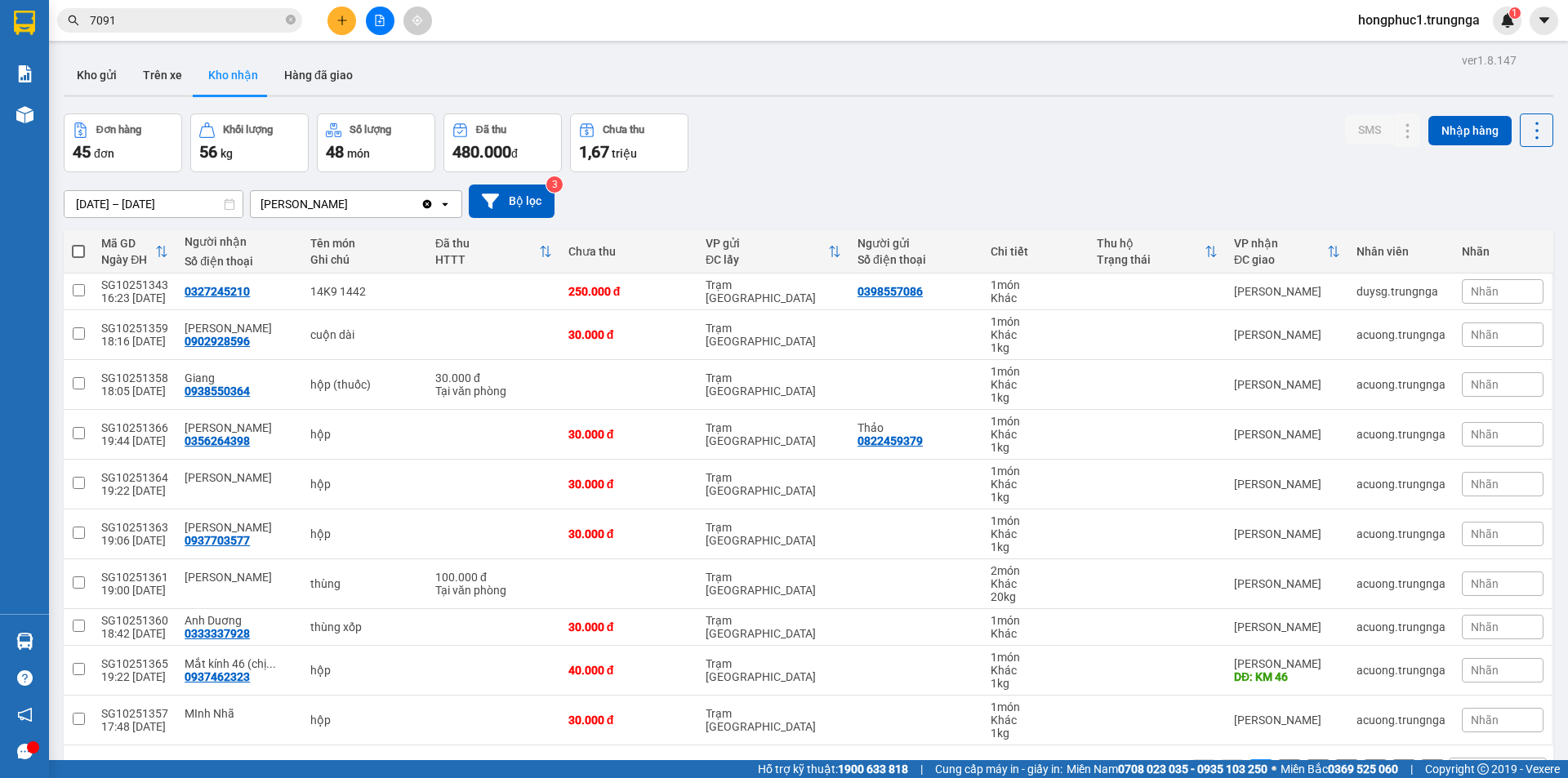
click at [455, 61] on div "Kho gửi Trên xe Kho nhận Hàng đã giao" at bounding box center [809, 77] width 1490 height 43
click at [213, 16] on input "7091" at bounding box center [186, 20] width 193 height 18
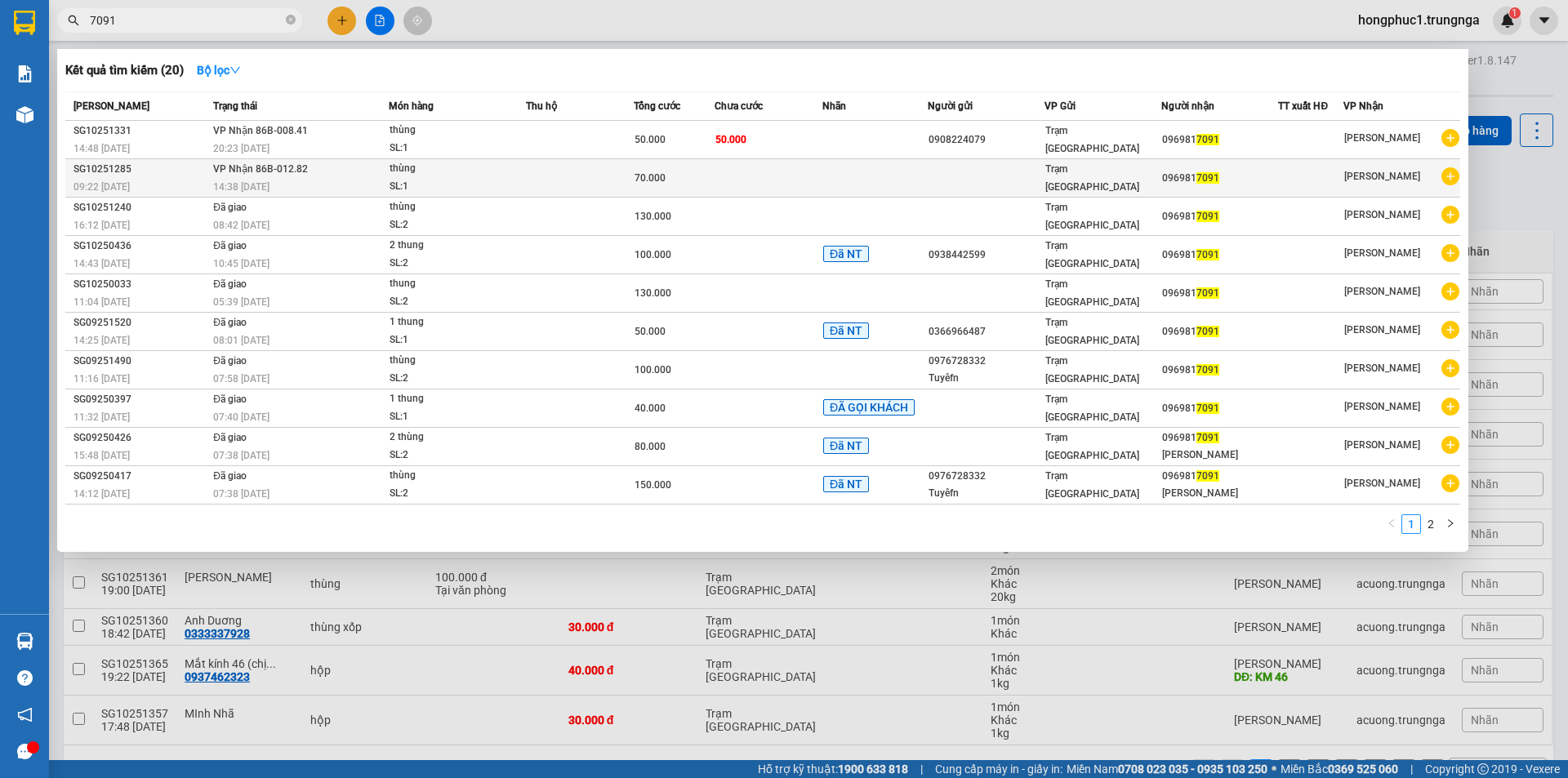
click at [769, 172] on td at bounding box center [769, 178] width 108 height 38
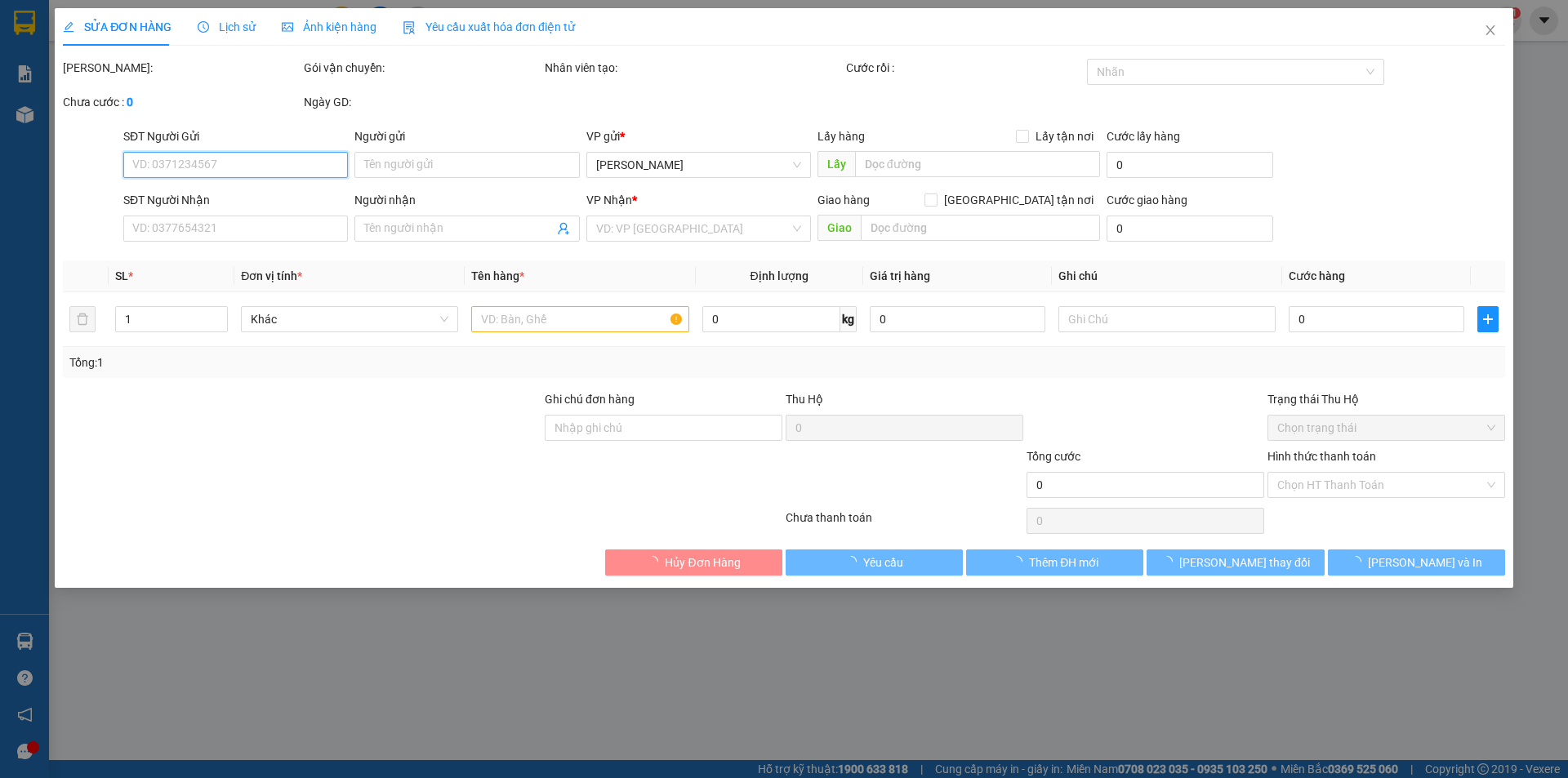
type input "0969817091"
type input "70.000"
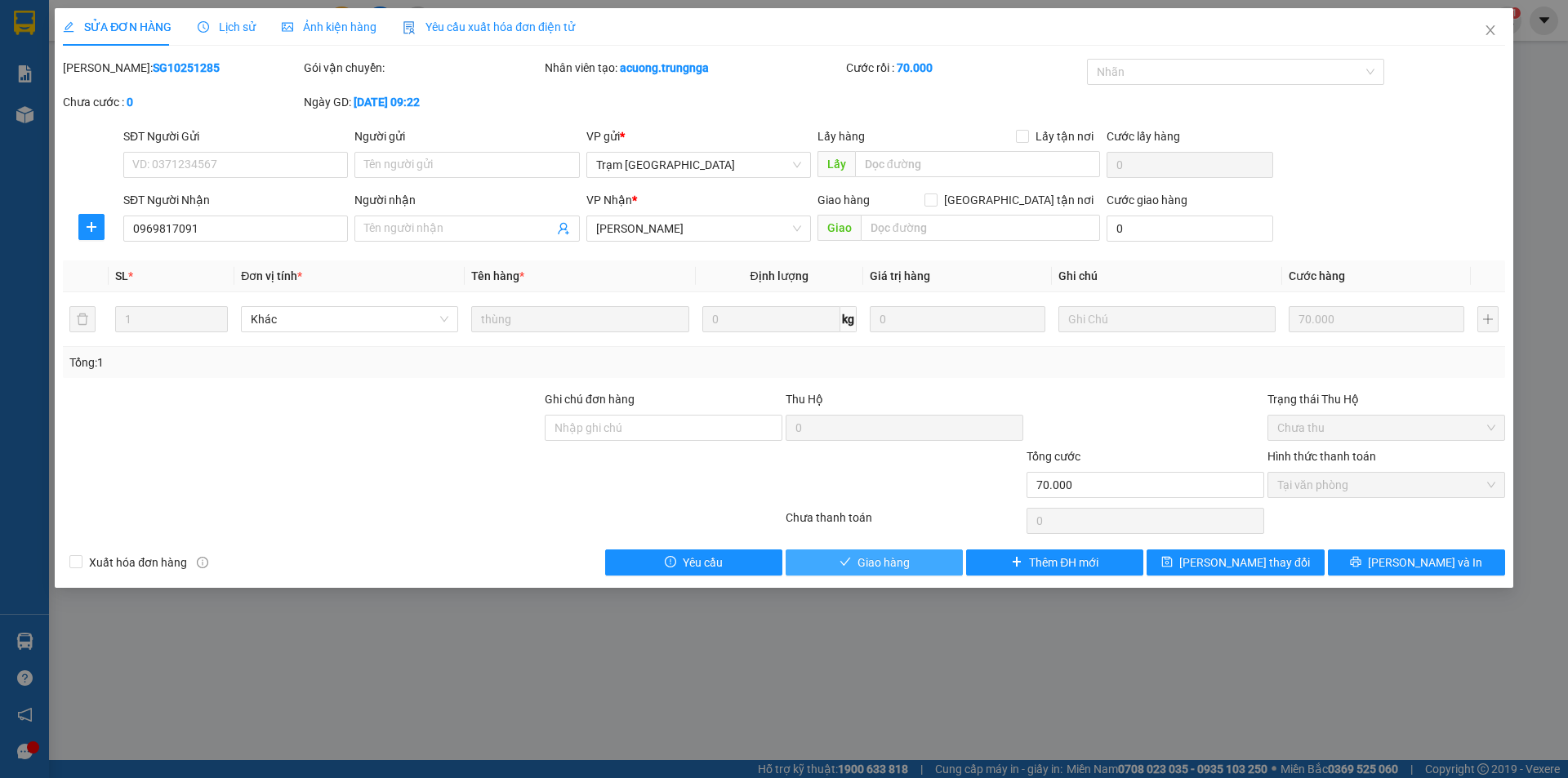
click at [903, 566] on span "Giao hàng" at bounding box center [884, 562] width 52 height 18
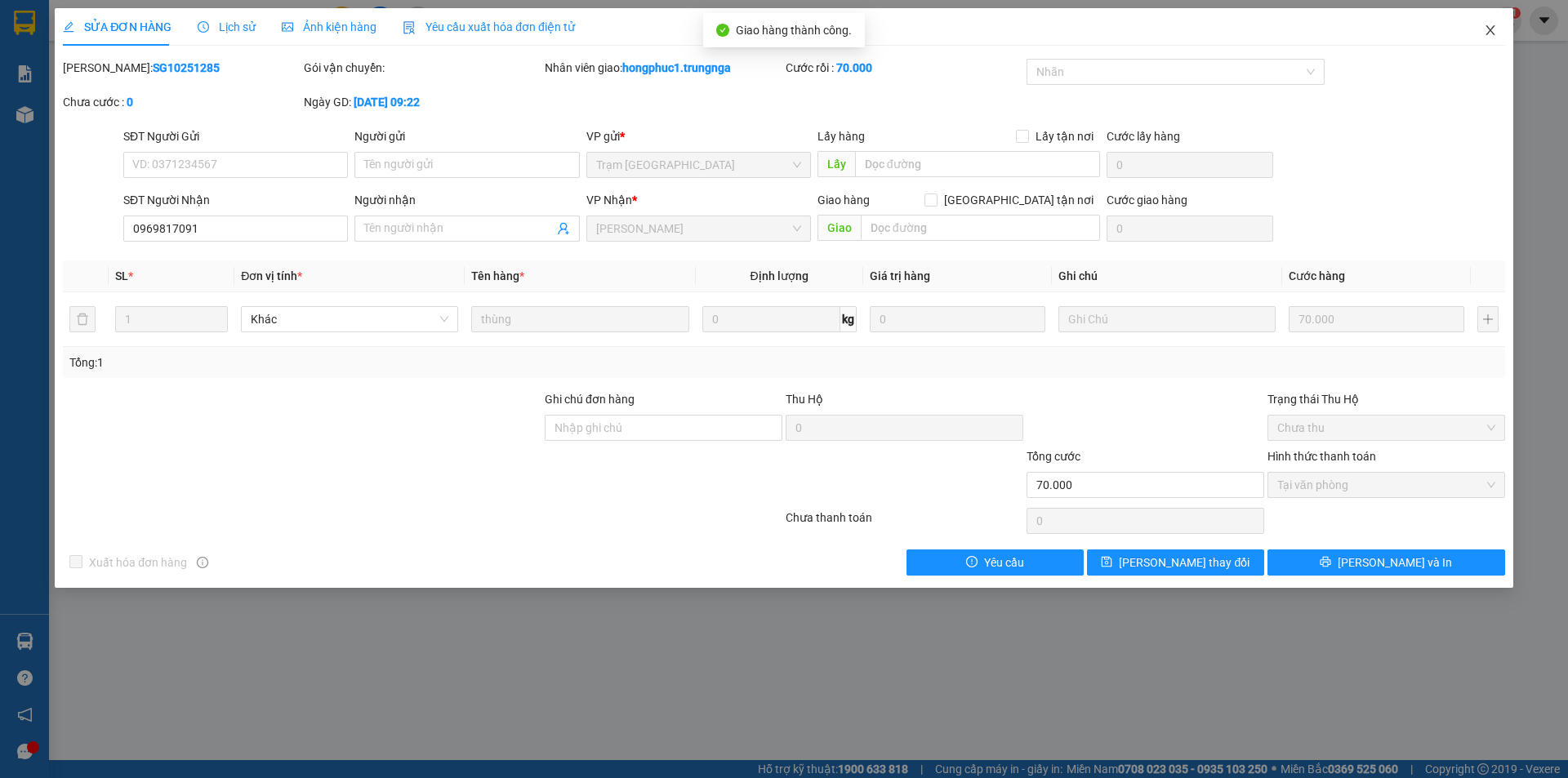
click at [1494, 32] on icon "close" at bounding box center [1490, 30] width 13 height 13
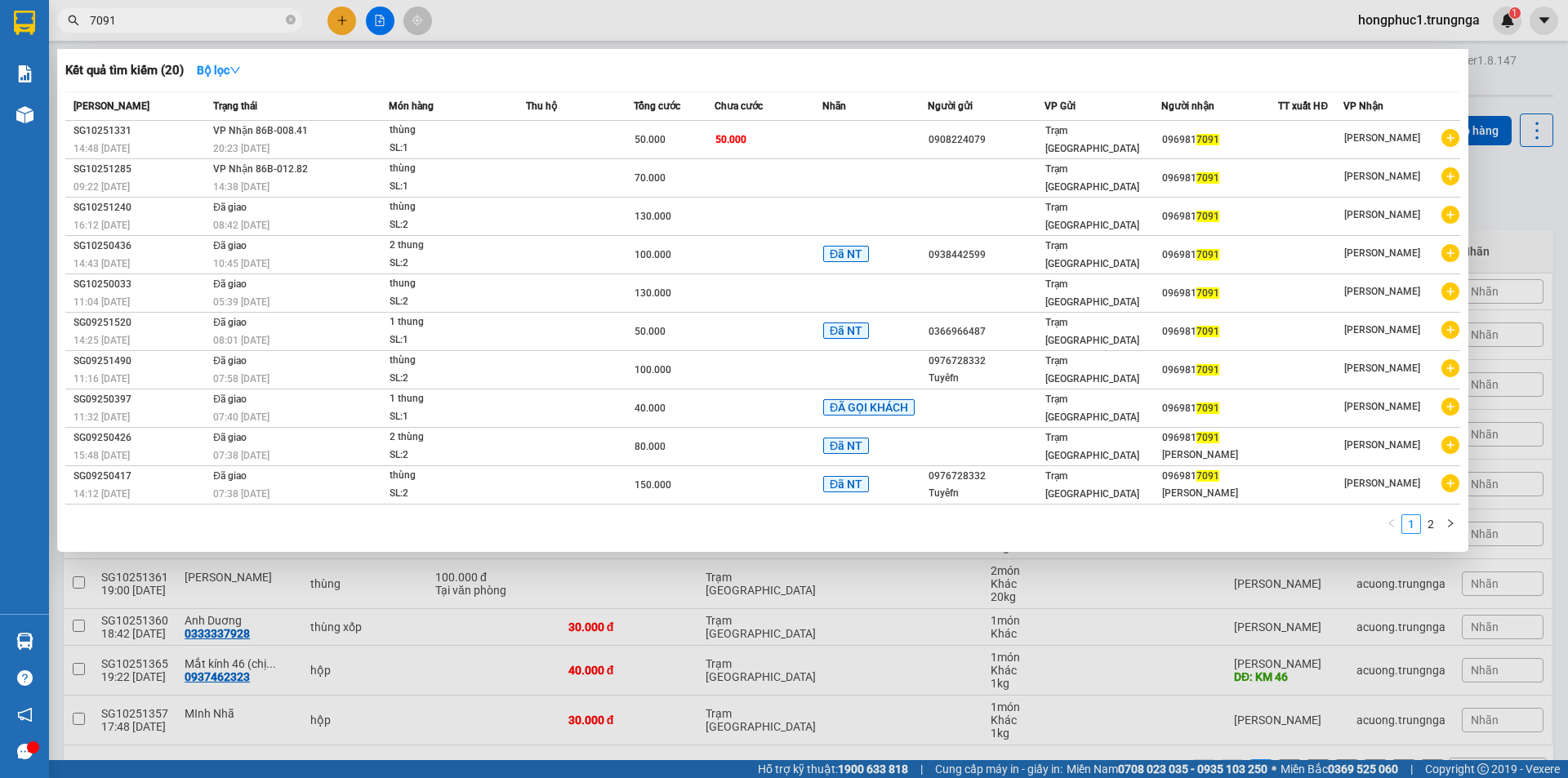
click at [167, 19] on input "7091" at bounding box center [186, 20] width 193 height 18
click at [870, 142] on td at bounding box center [874, 140] width 105 height 38
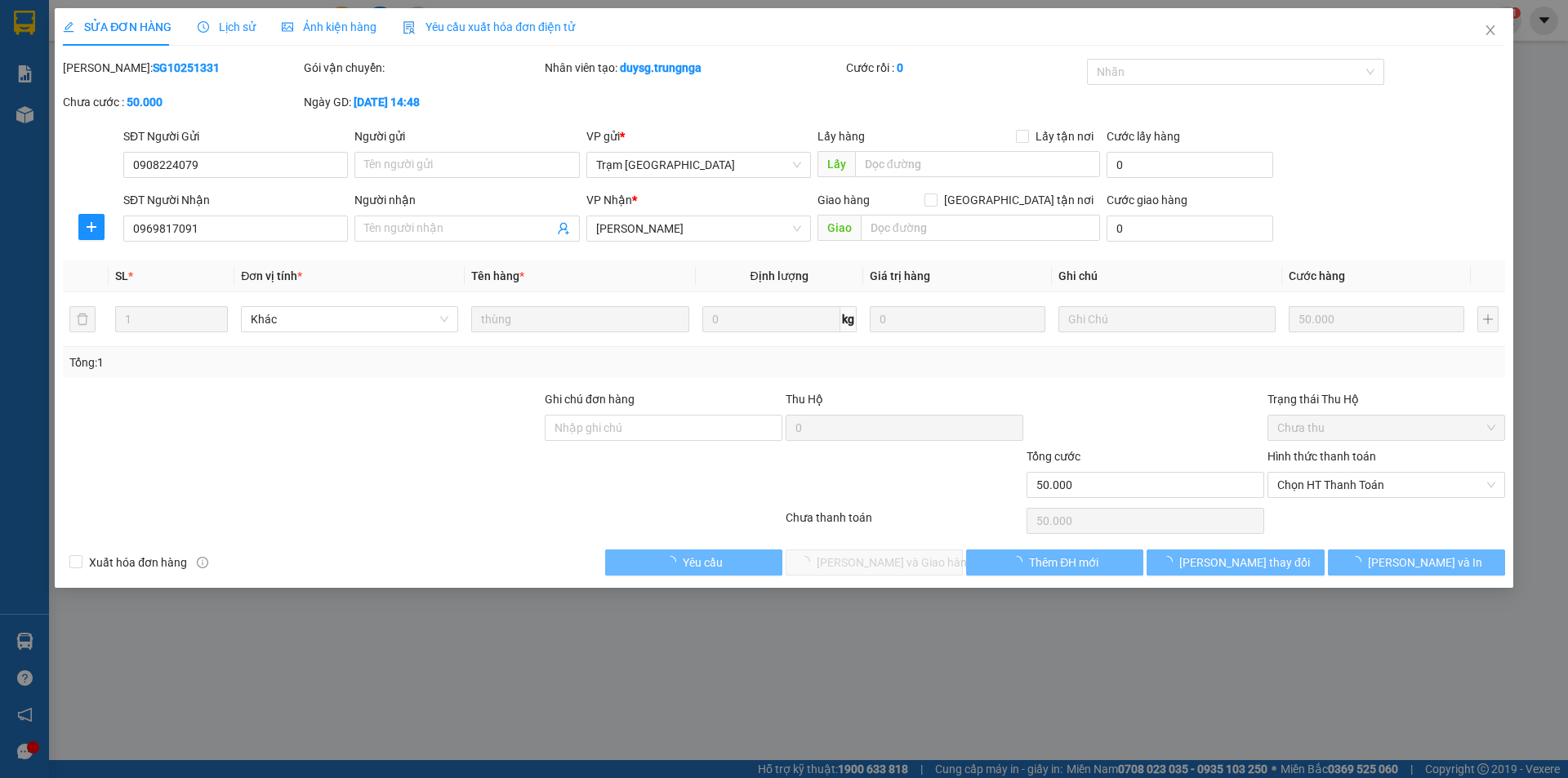
type input "0908224079"
type input "0969817091"
type input "50.000"
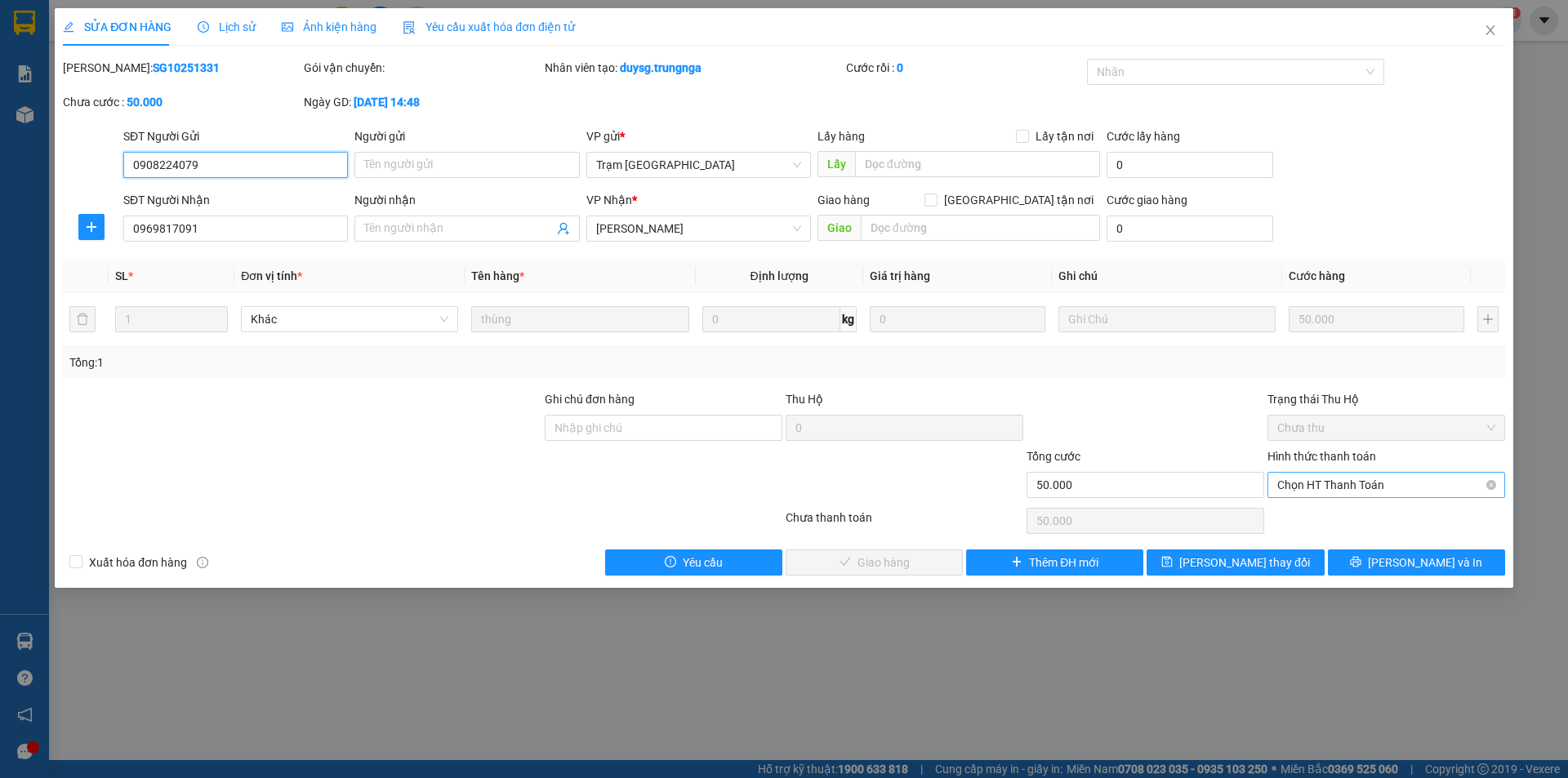
click at [1351, 481] on span "Chọn HT Thanh Toán" at bounding box center [1386, 484] width 218 height 25
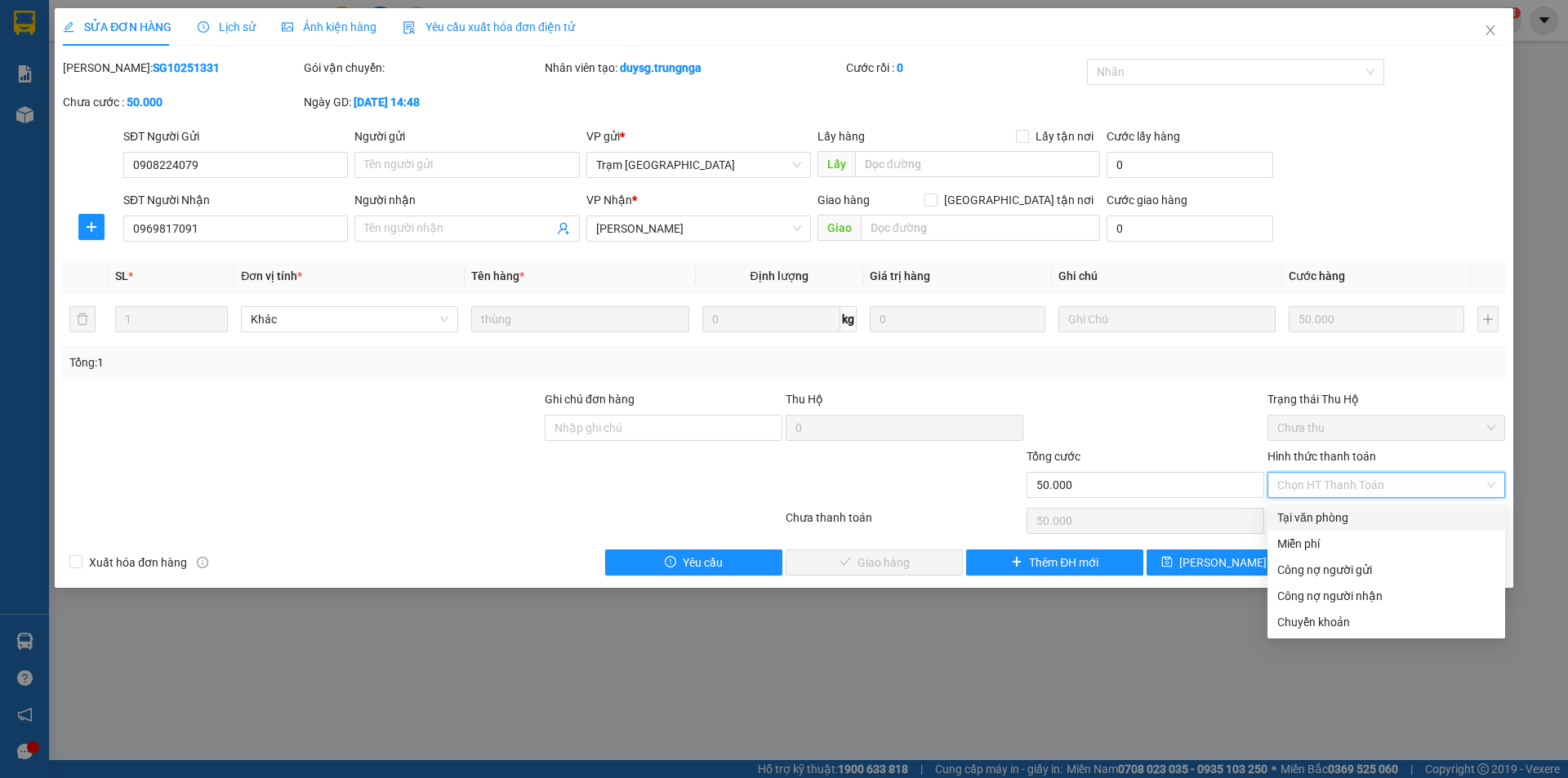
click at [1334, 516] on div "Tại văn phòng" at bounding box center [1386, 517] width 218 height 18
type input "0"
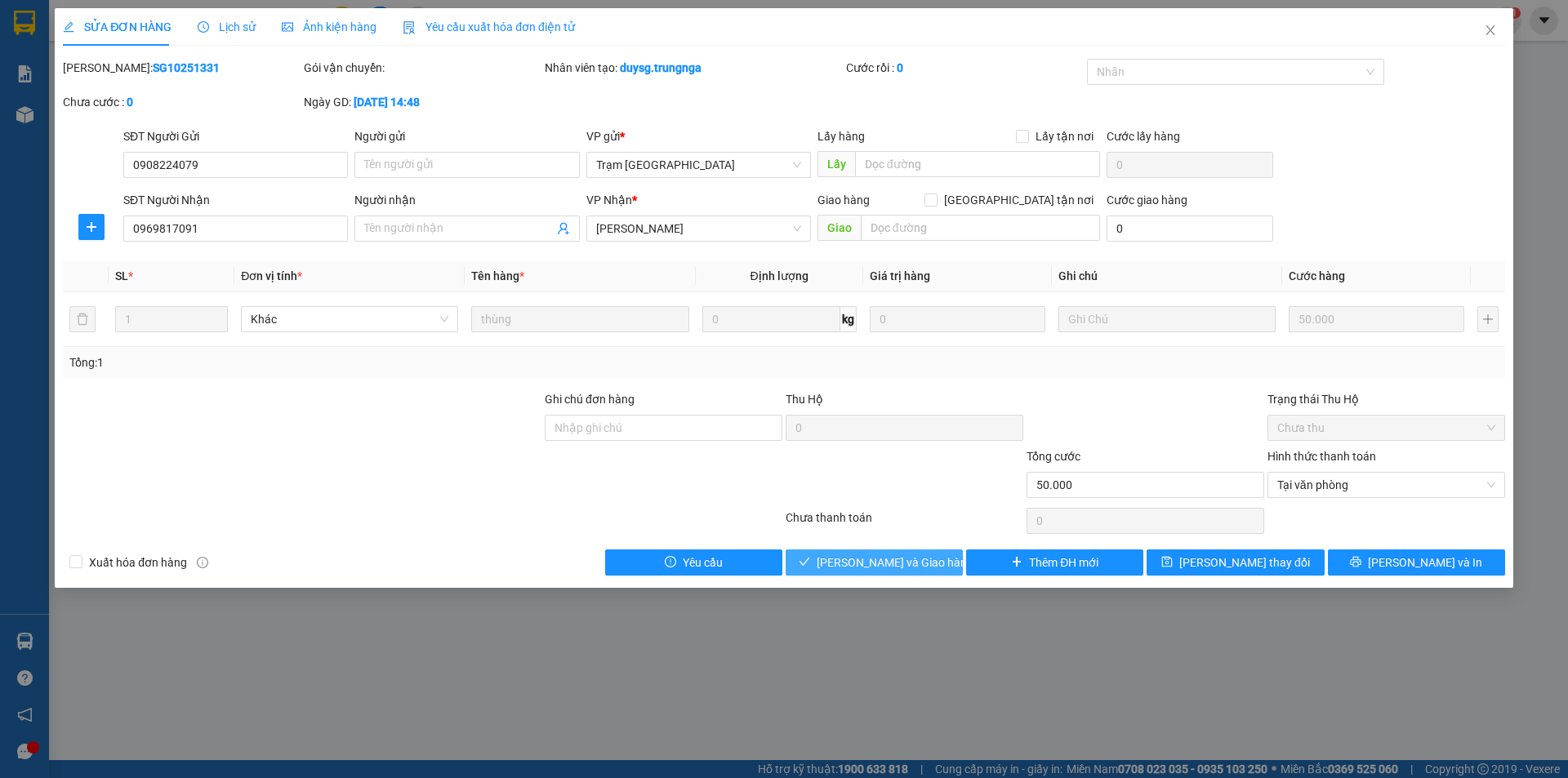
click at [938, 557] on button "Lưu và Giao hàng" at bounding box center [874, 562] width 177 height 26
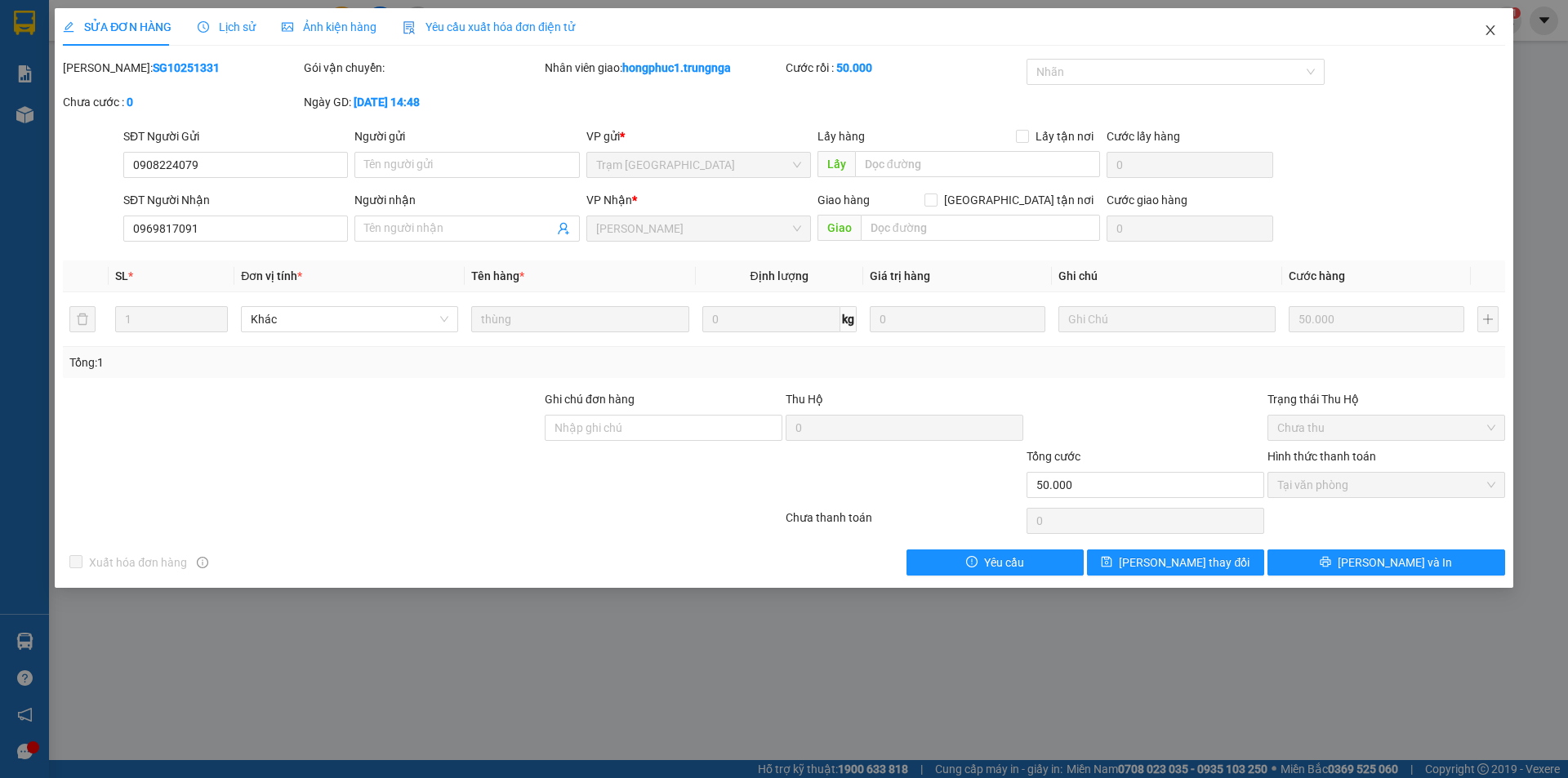
click at [1490, 29] on icon "close" at bounding box center [1490, 30] width 13 height 13
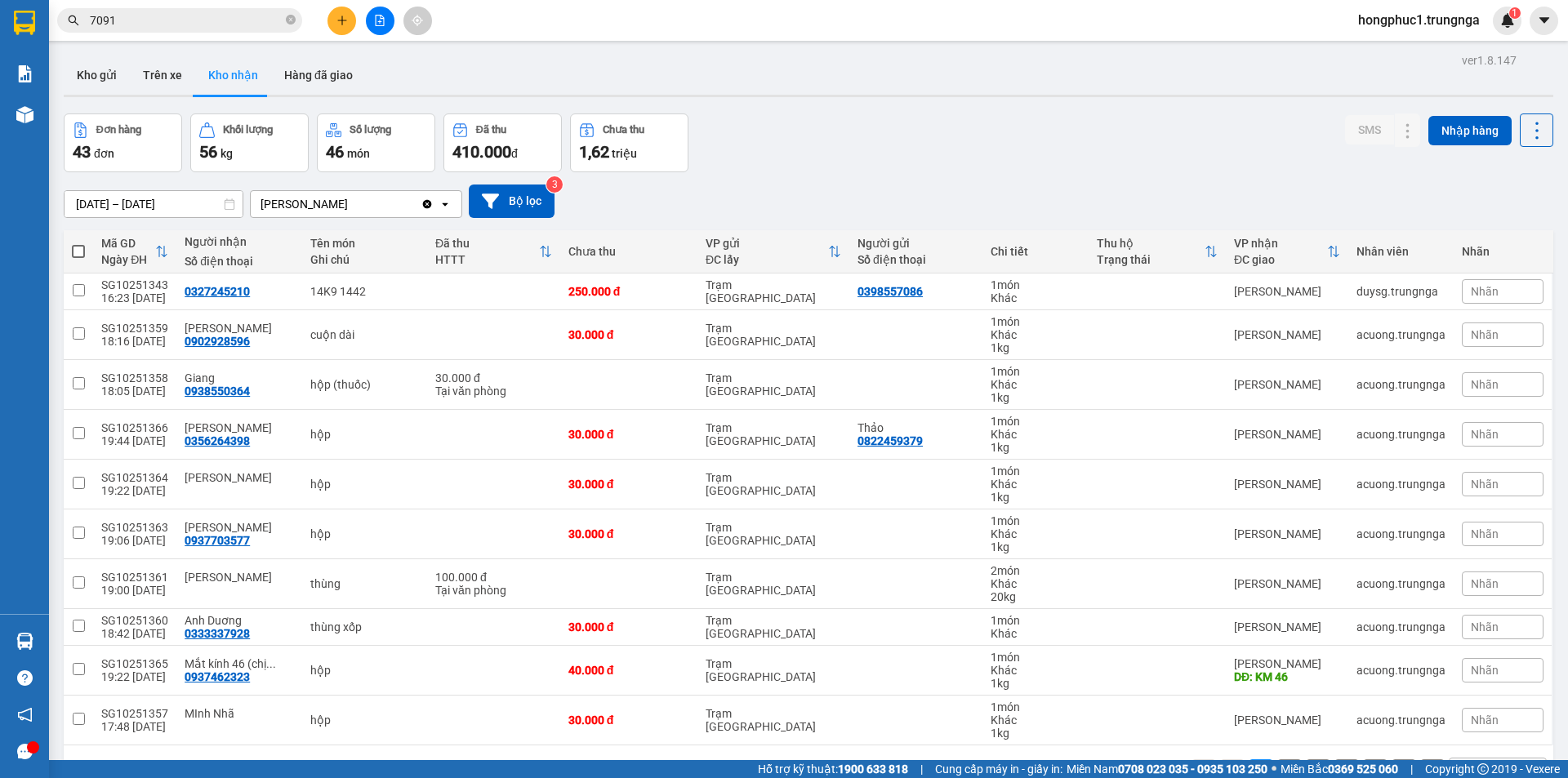
click at [969, 168] on div "Đơn hàng 43 đơn Khối lượng 56 kg Số lượng 46 món Đã thu 410.000 đ Chưa thu 1,62…" at bounding box center [809, 143] width 1490 height 59
click at [206, 292] on div "0327245210" at bounding box center [217, 291] width 65 height 13
copy div "0327245210"
click at [957, 198] on div "13/10/2025 – 15/10/2025 Press the down arrow key to interact with the calendar …" at bounding box center [809, 202] width 1490 height 34
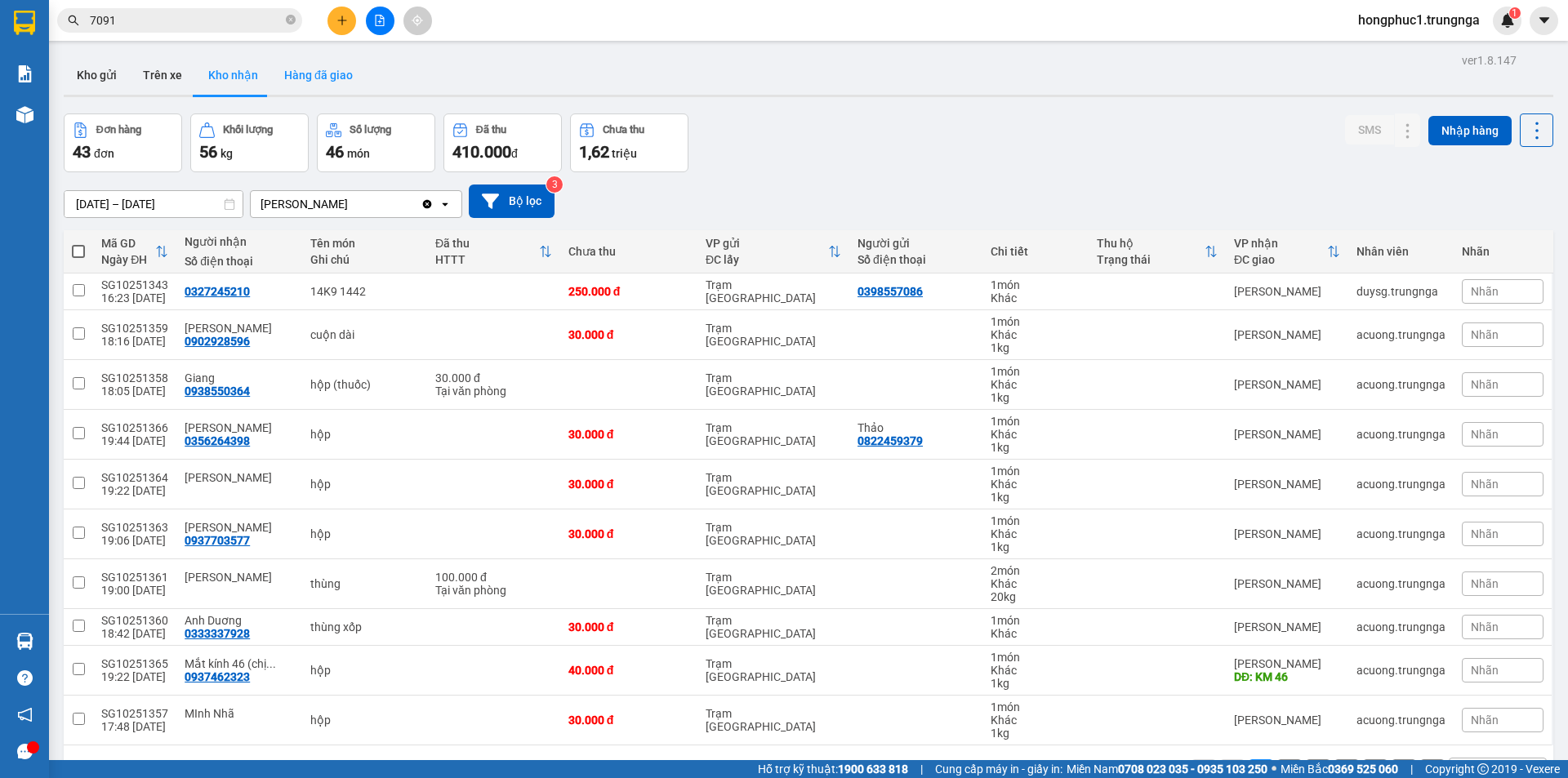
click at [327, 66] on button "Hàng đã giao" at bounding box center [318, 75] width 95 height 39
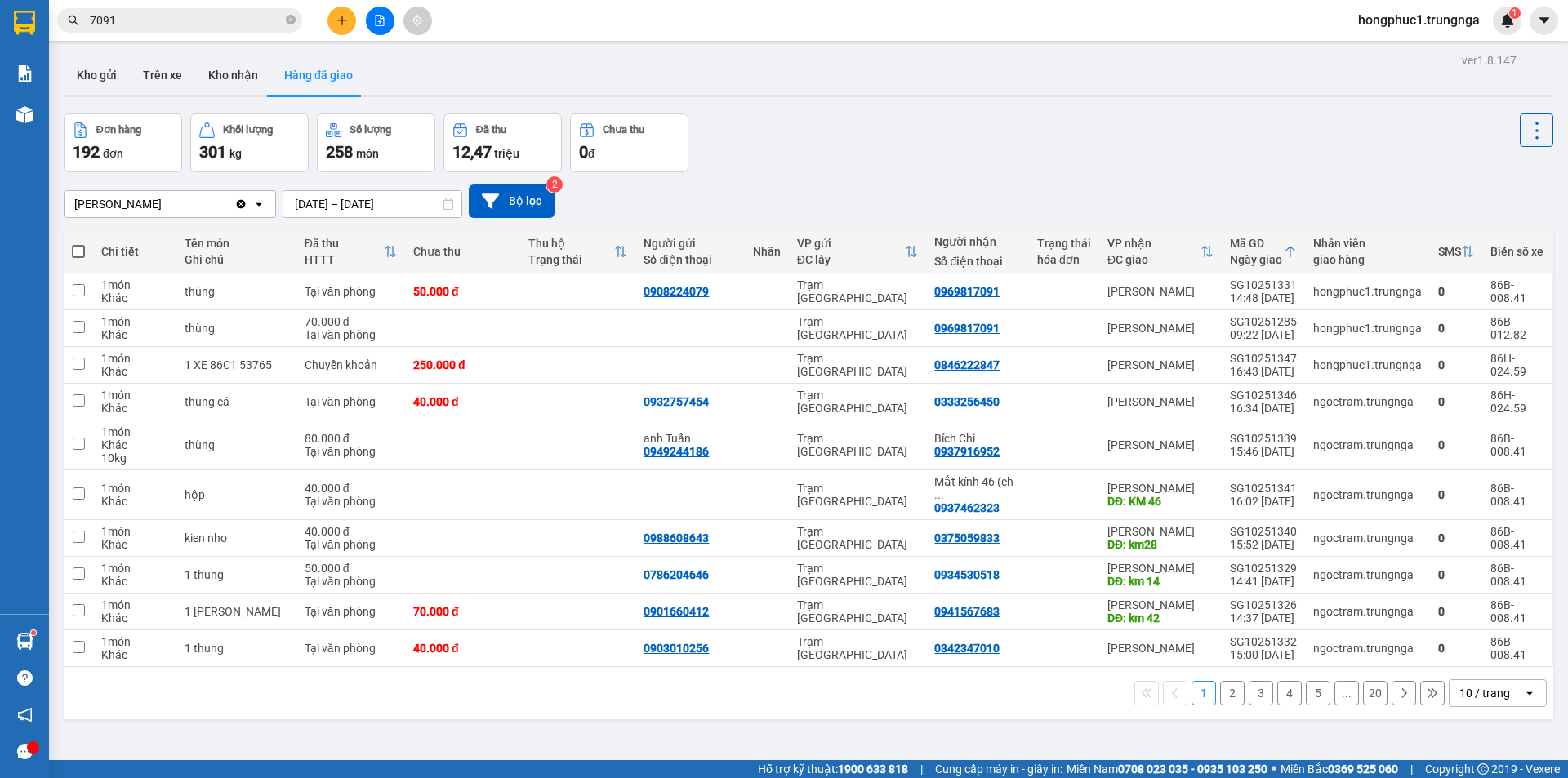
click at [212, 25] on input "7091" at bounding box center [186, 20] width 193 height 18
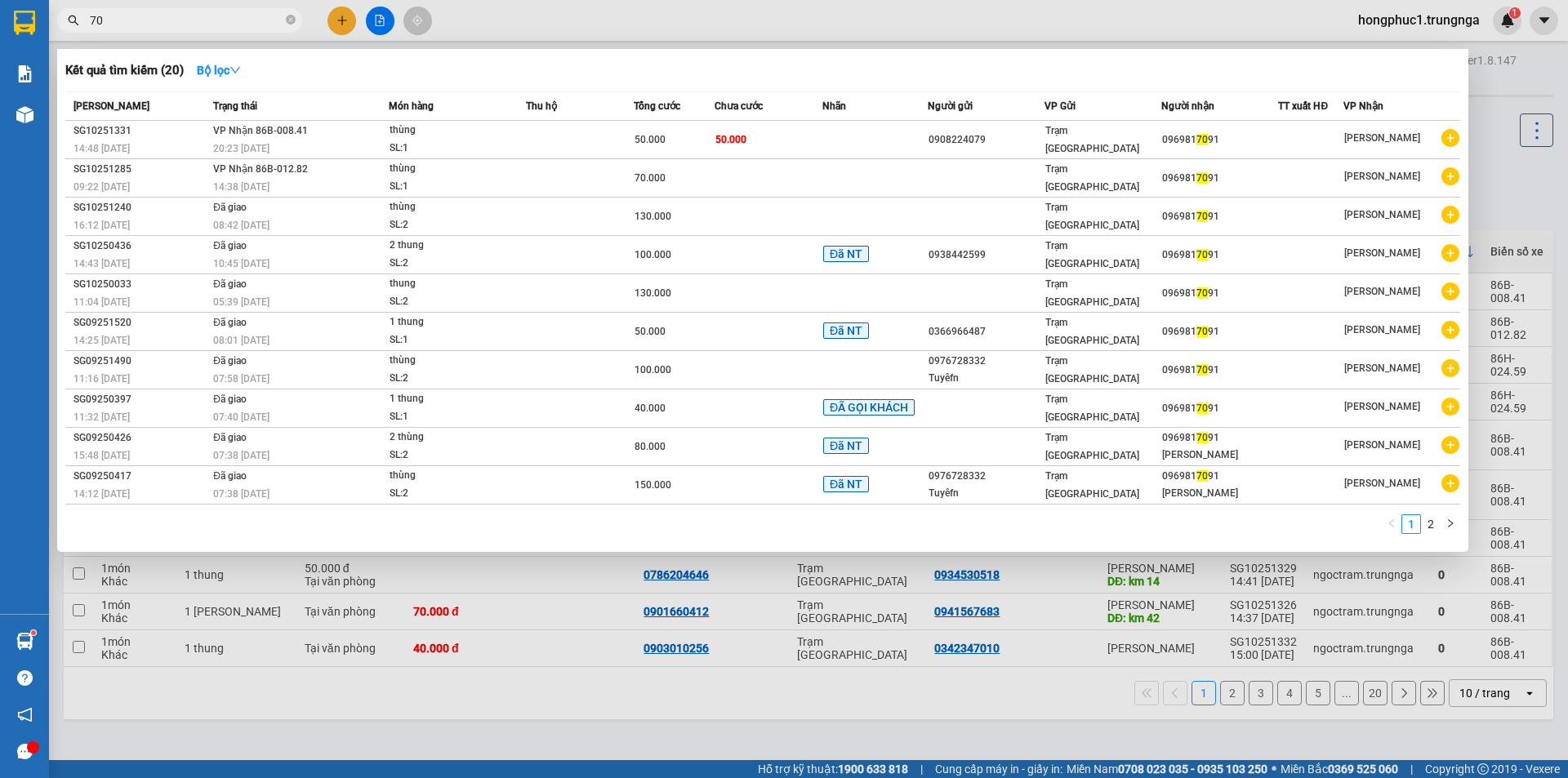
type input "7"
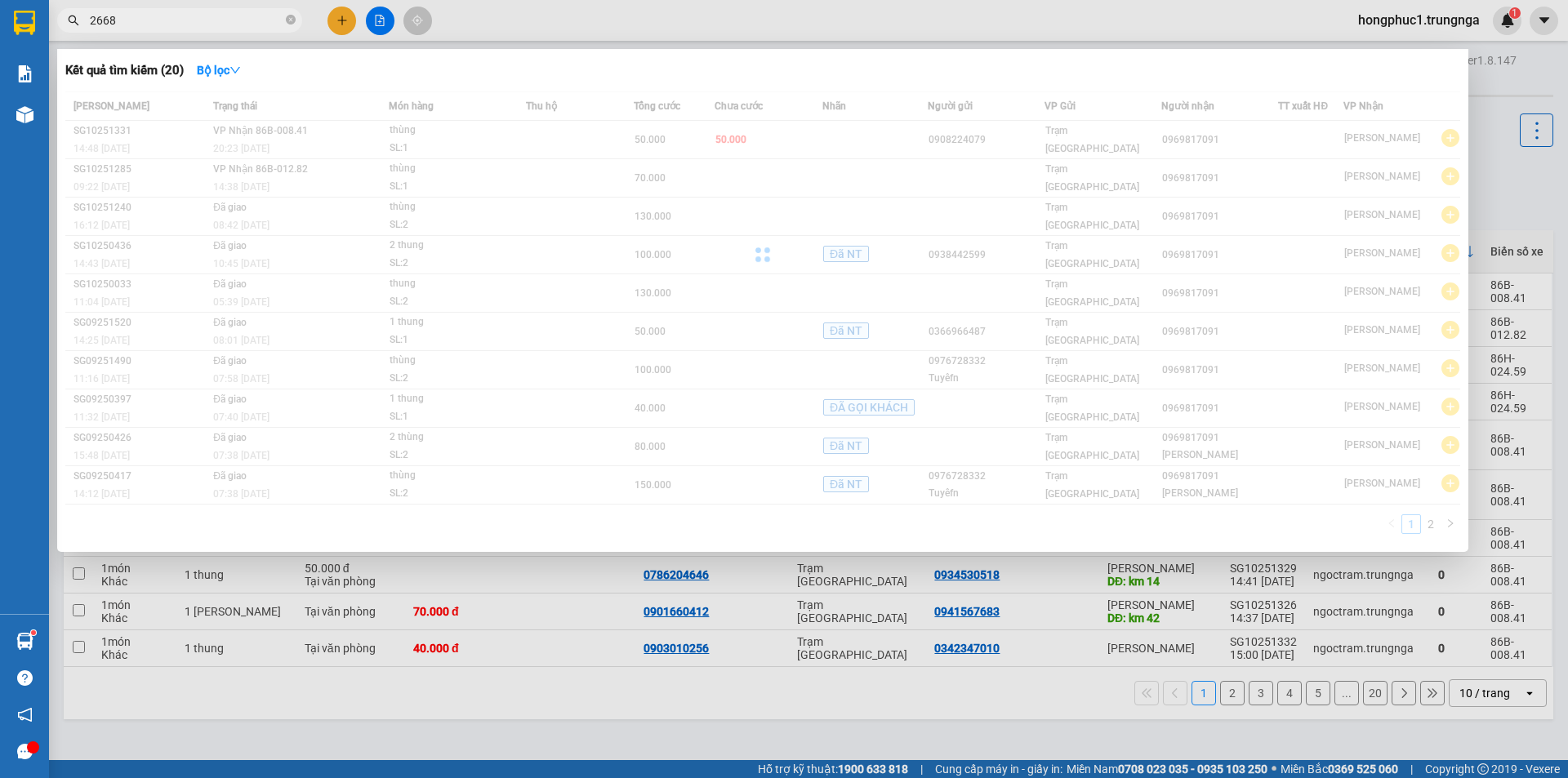
type input "2668"
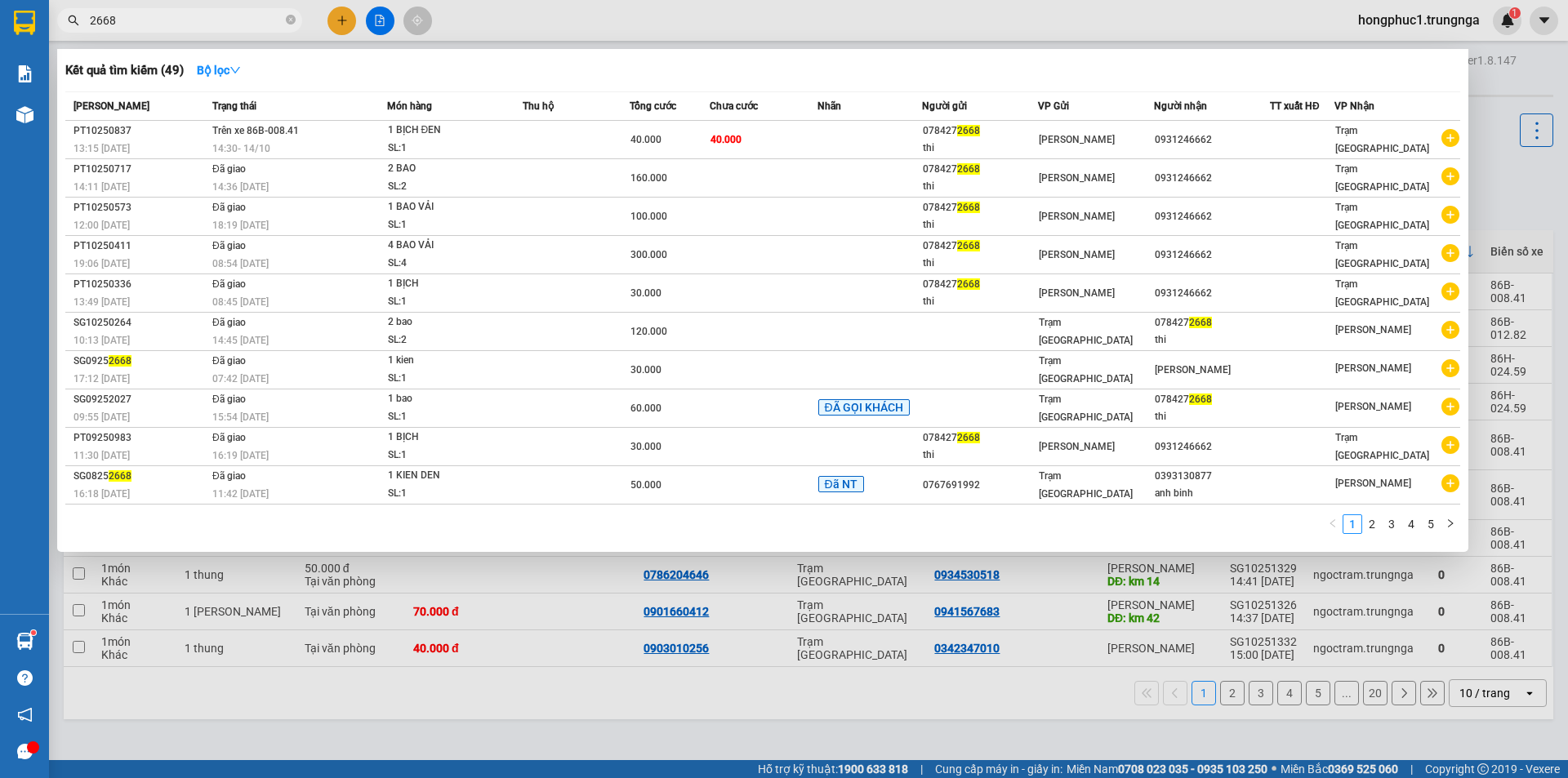
click at [1507, 175] on div at bounding box center [784, 389] width 1568 height 778
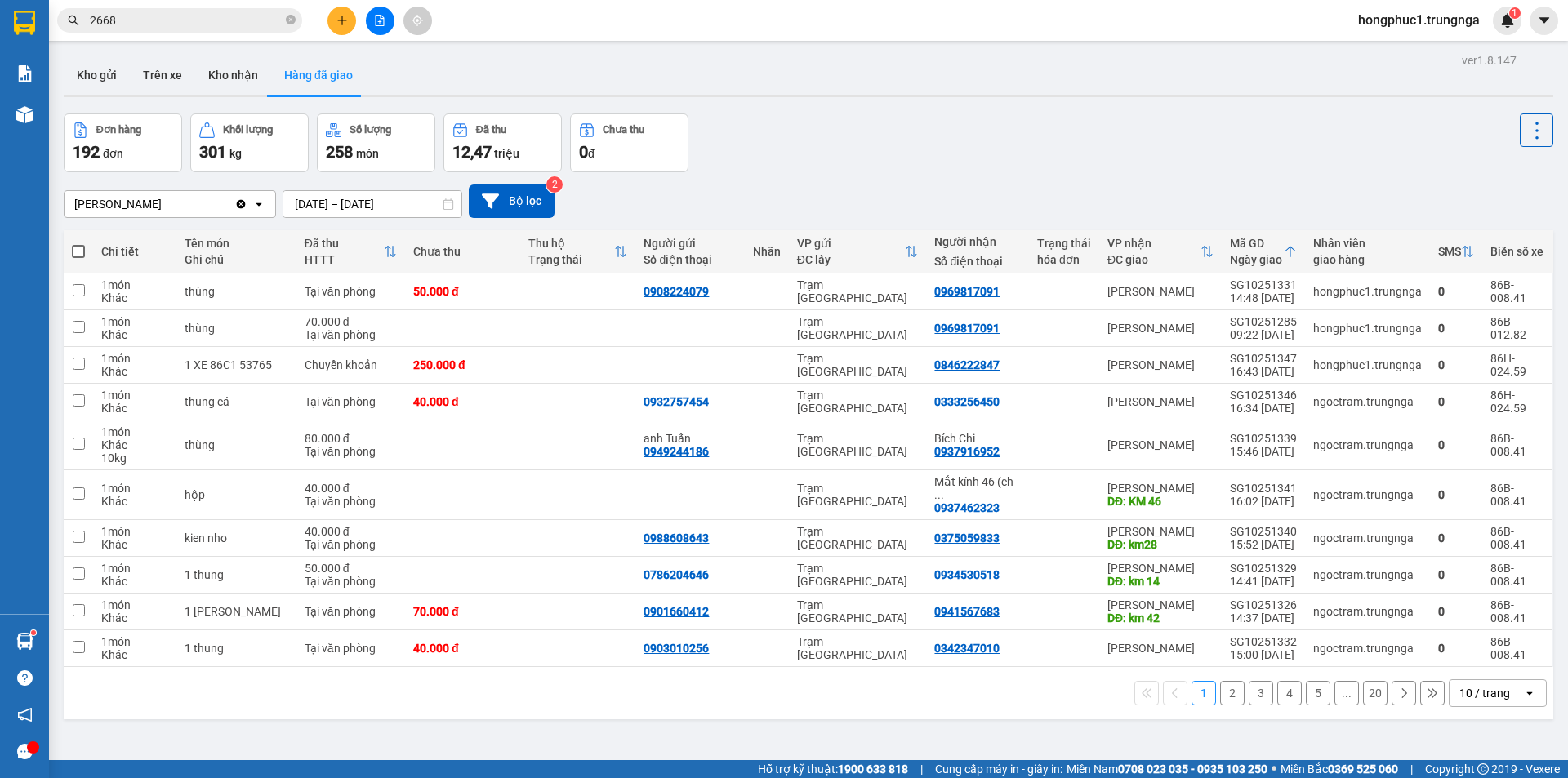
click at [1458, 20] on span "hongphuc1.trungnga" at bounding box center [1419, 20] width 148 height 20
click at [1402, 46] on span "Đăng xuất" at bounding box center [1425, 51] width 116 height 18
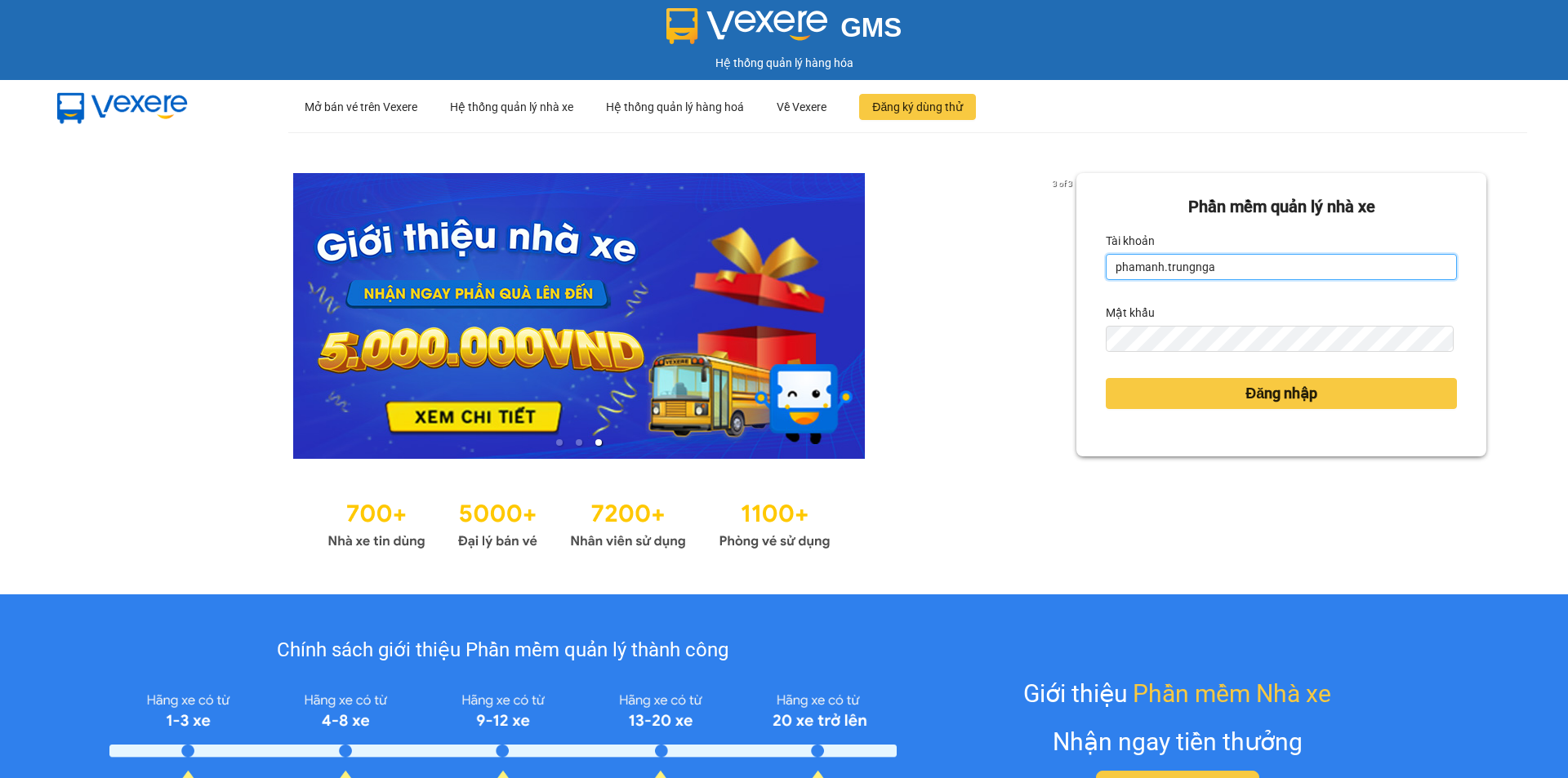
click at [1414, 271] on input "phamanh.trungnga" at bounding box center [1281, 267] width 352 height 26
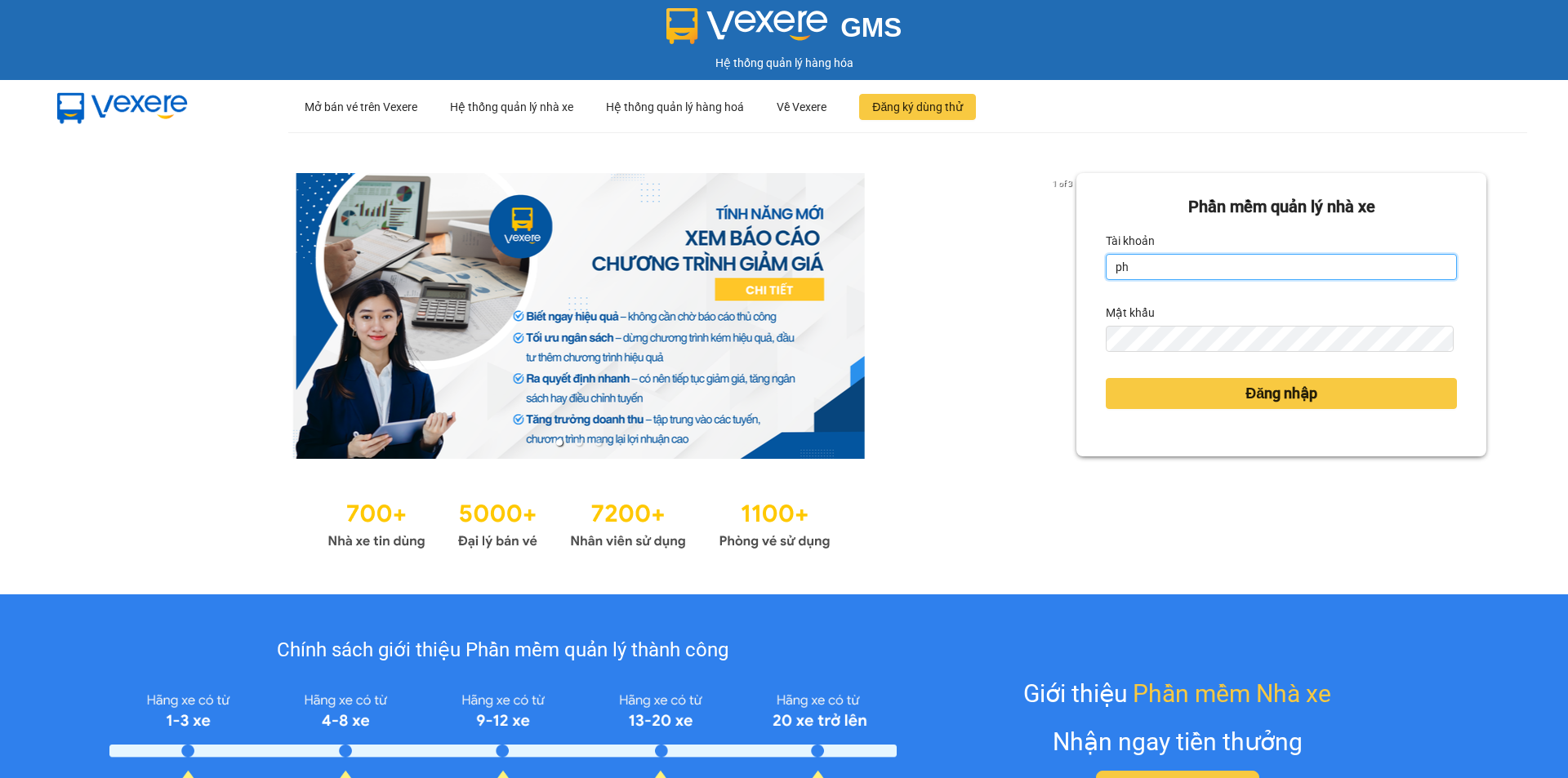
type input "p"
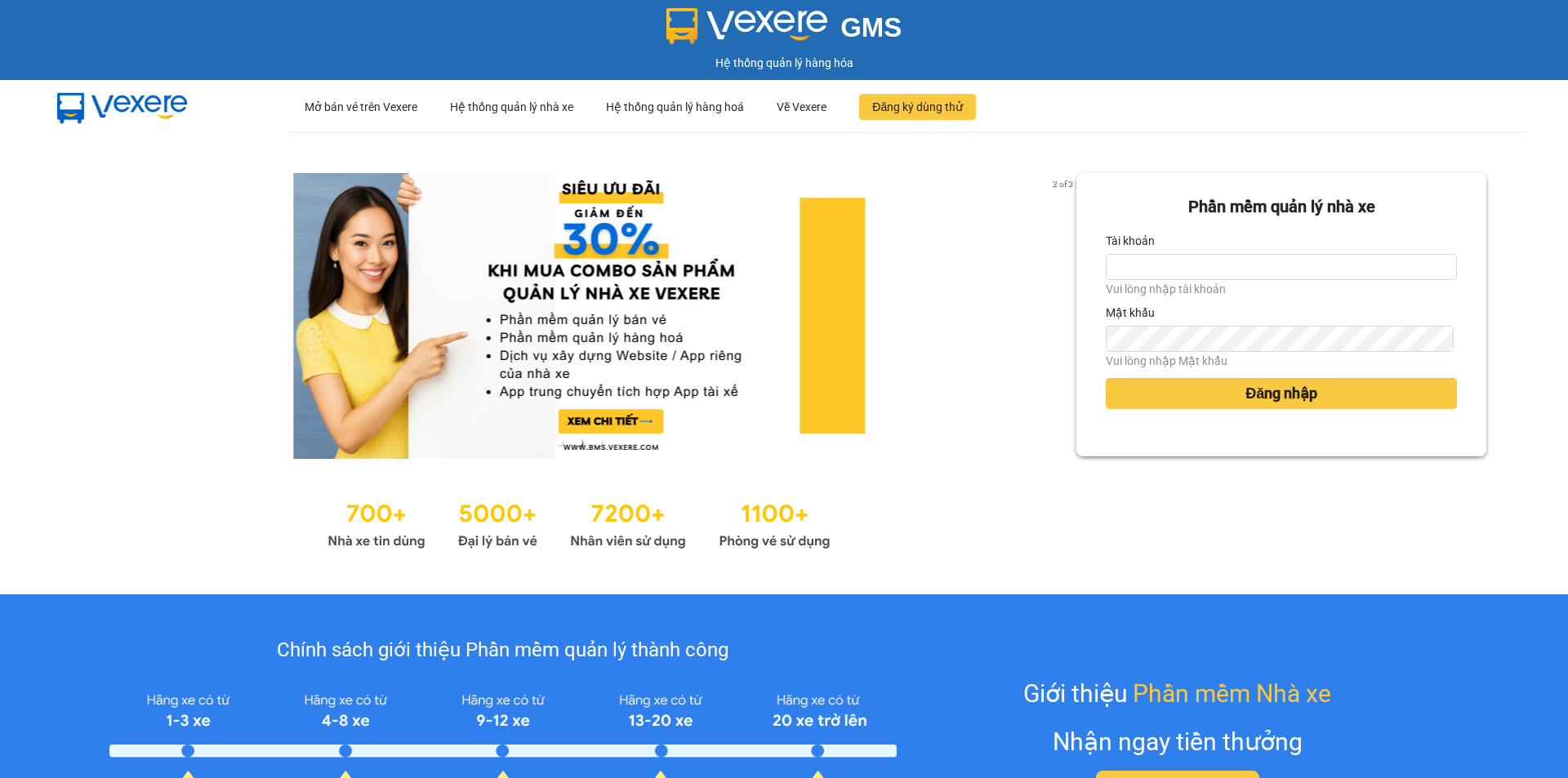
click at [990, 504] on div at bounding box center [579, 522] width 995 height 62
